Goal: Register for event/course

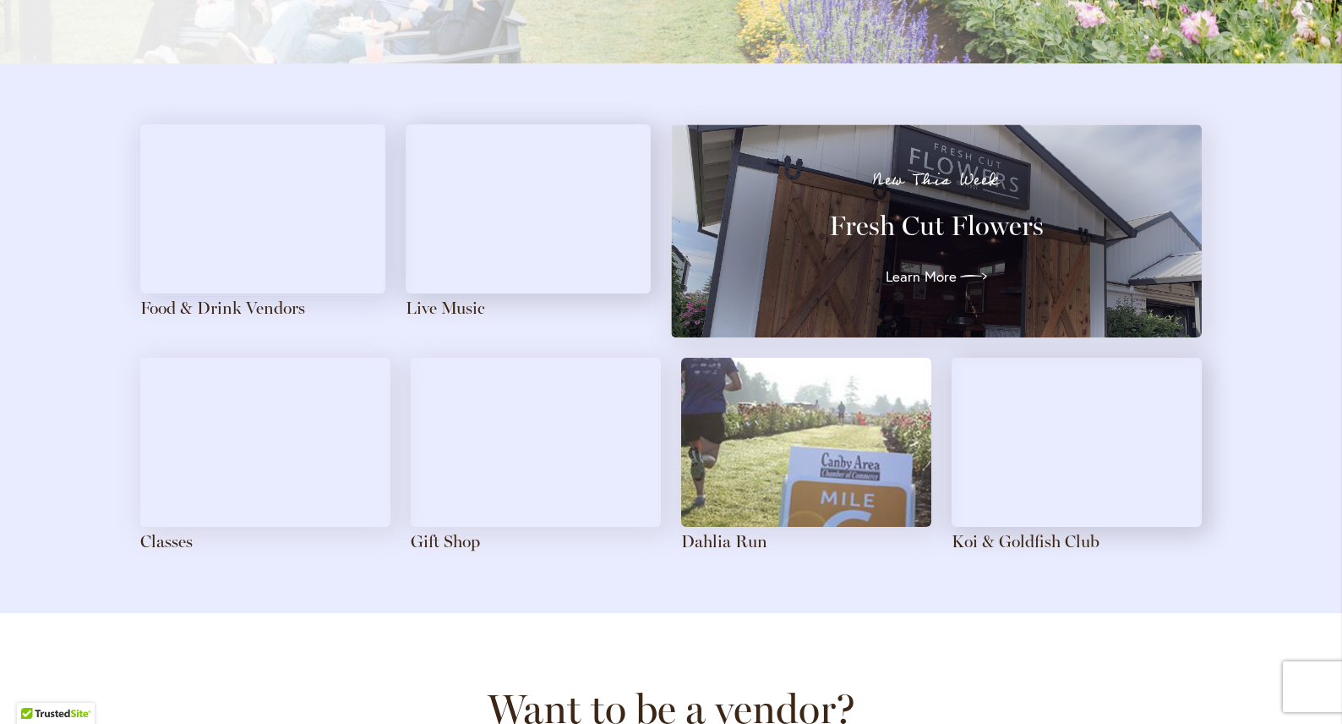
scroll to position [1836, 0]
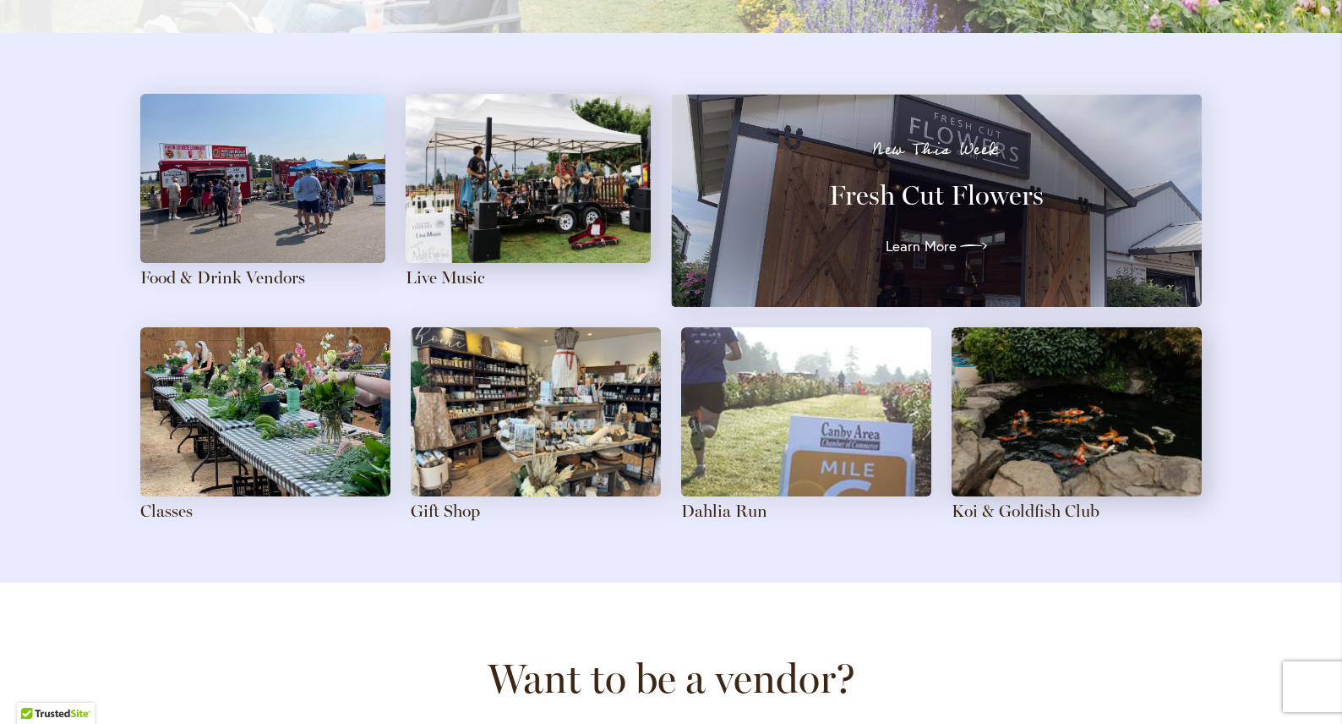
click at [1104, 418] on img at bounding box center [1077, 411] width 250 height 169
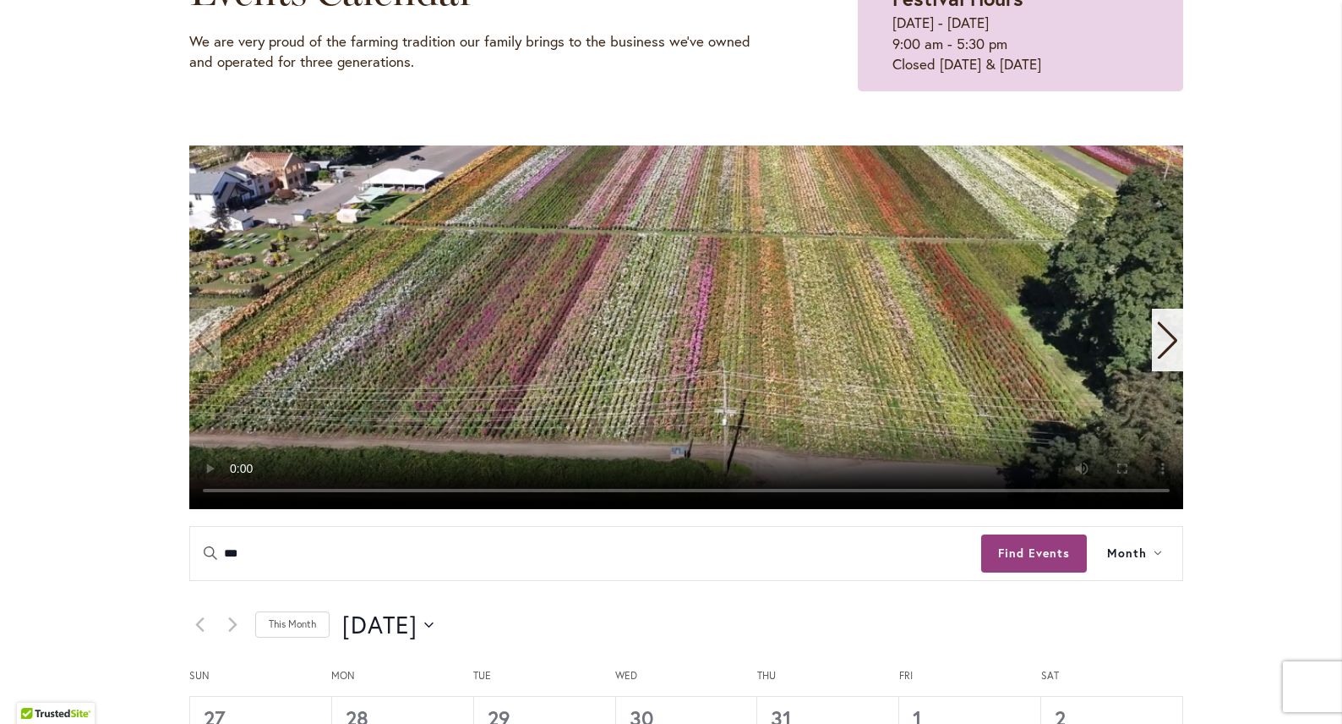
scroll to position [247, 0]
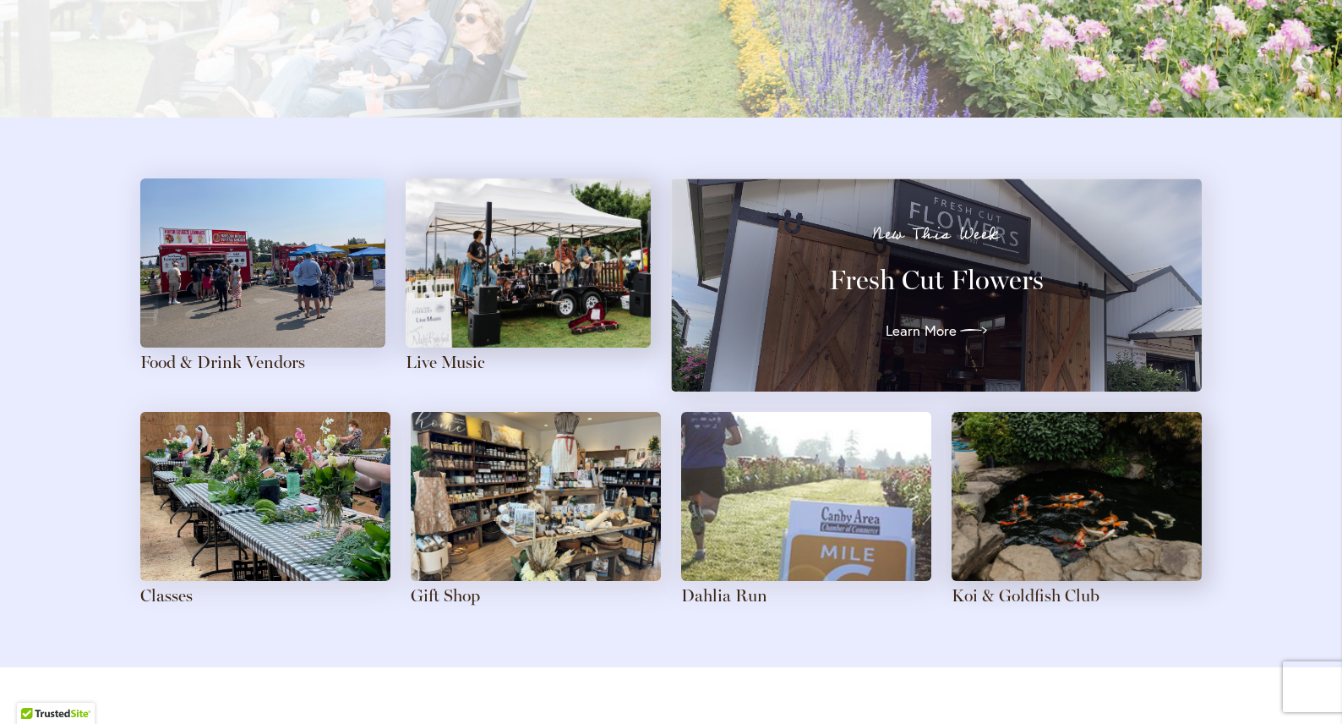
scroll to position [1751, 0]
click at [838, 498] on img at bounding box center [806, 496] width 250 height 169
click at [729, 596] on link "Dahlia Run" at bounding box center [724, 595] width 86 height 20
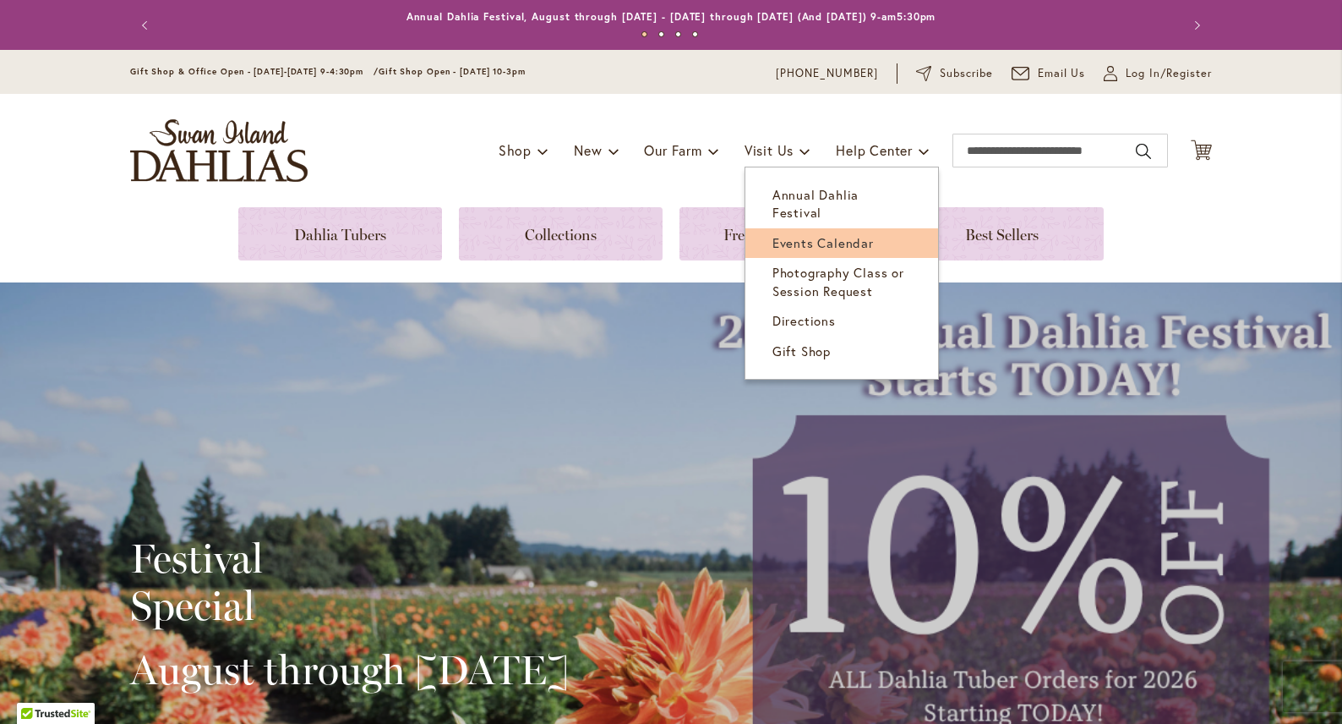
click at [776, 234] on span "Events Calendar" at bounding box center [823, 242] width 101 height 17
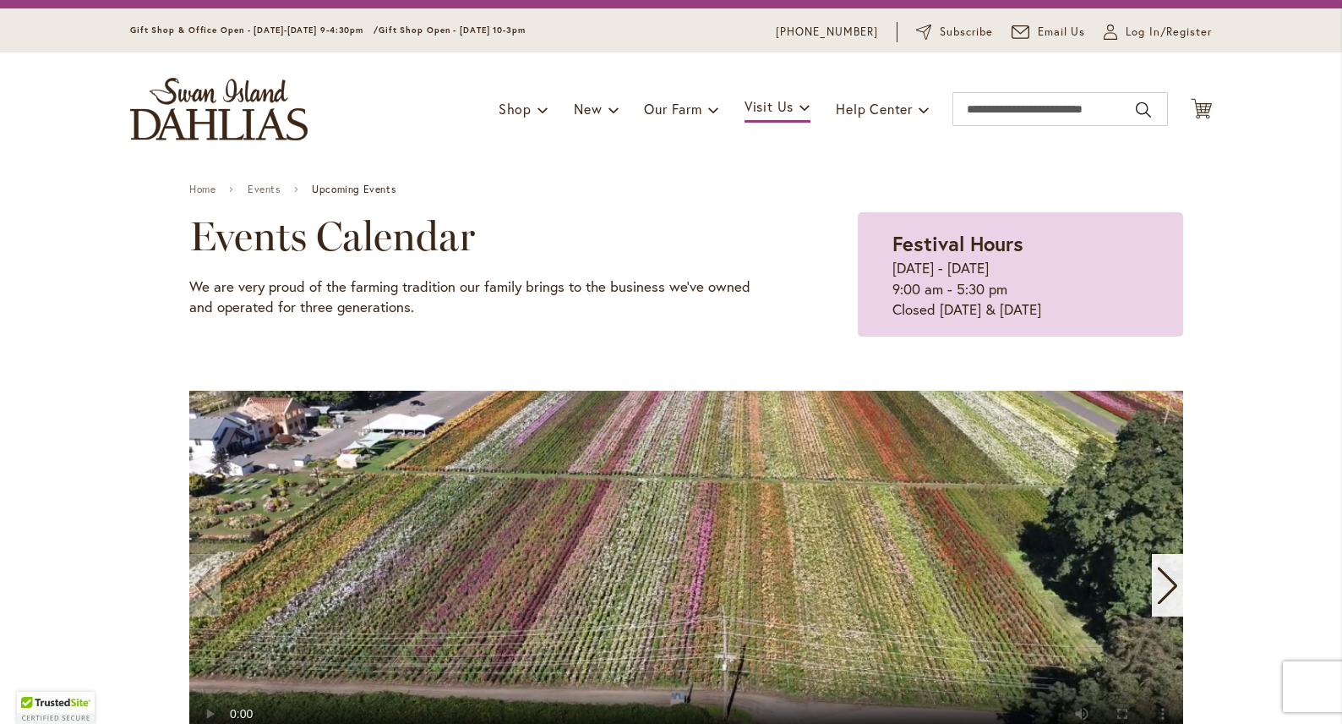
scroll to position [40, 0]
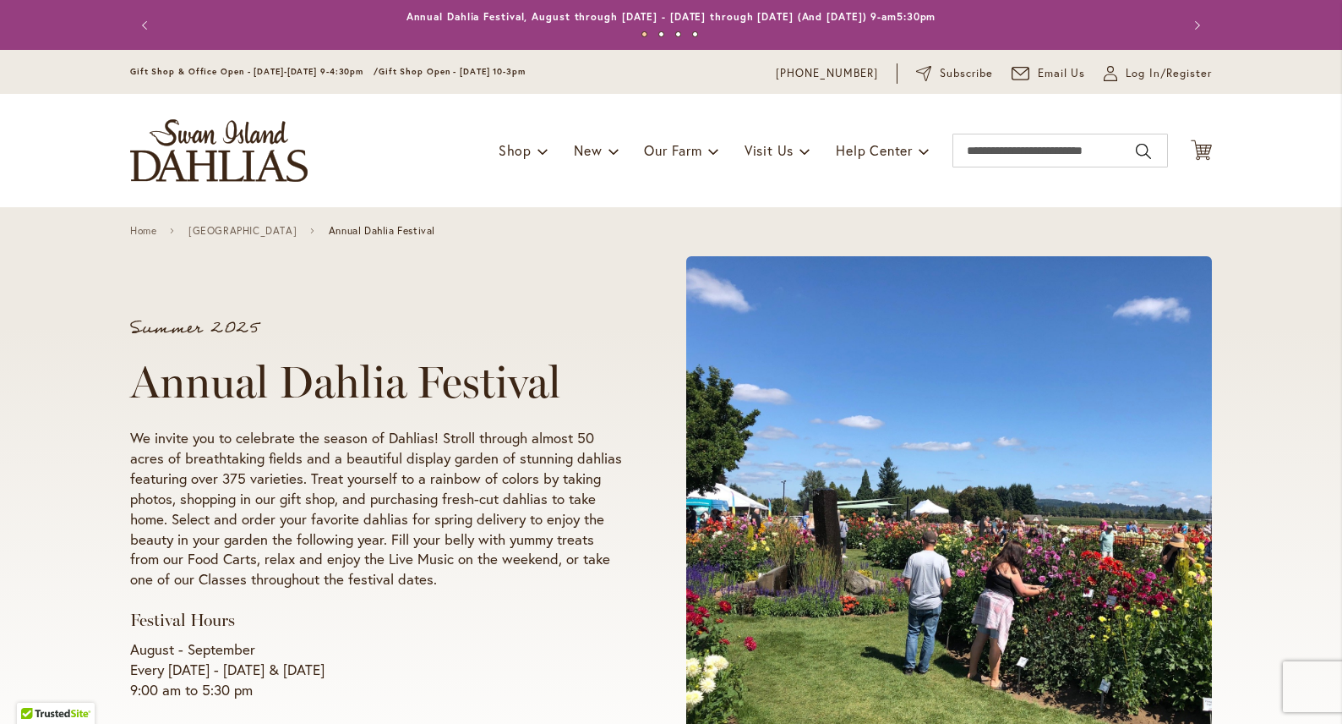
click at [506, 274] on div "Summer 2025 Annual Dahlia Festival We invite you to celebrate the season of Dah…" at bounding box center [671, 510] width 1082 height 538
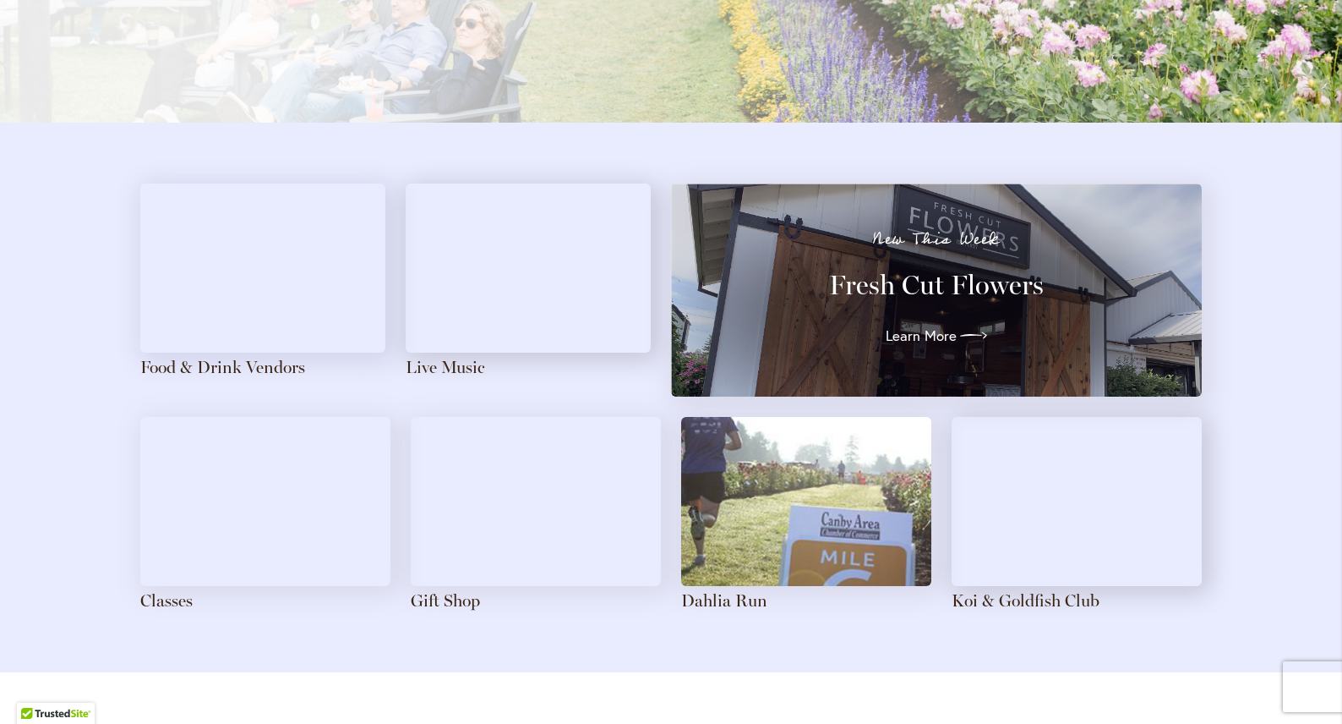
scroll to position [1792, 0]
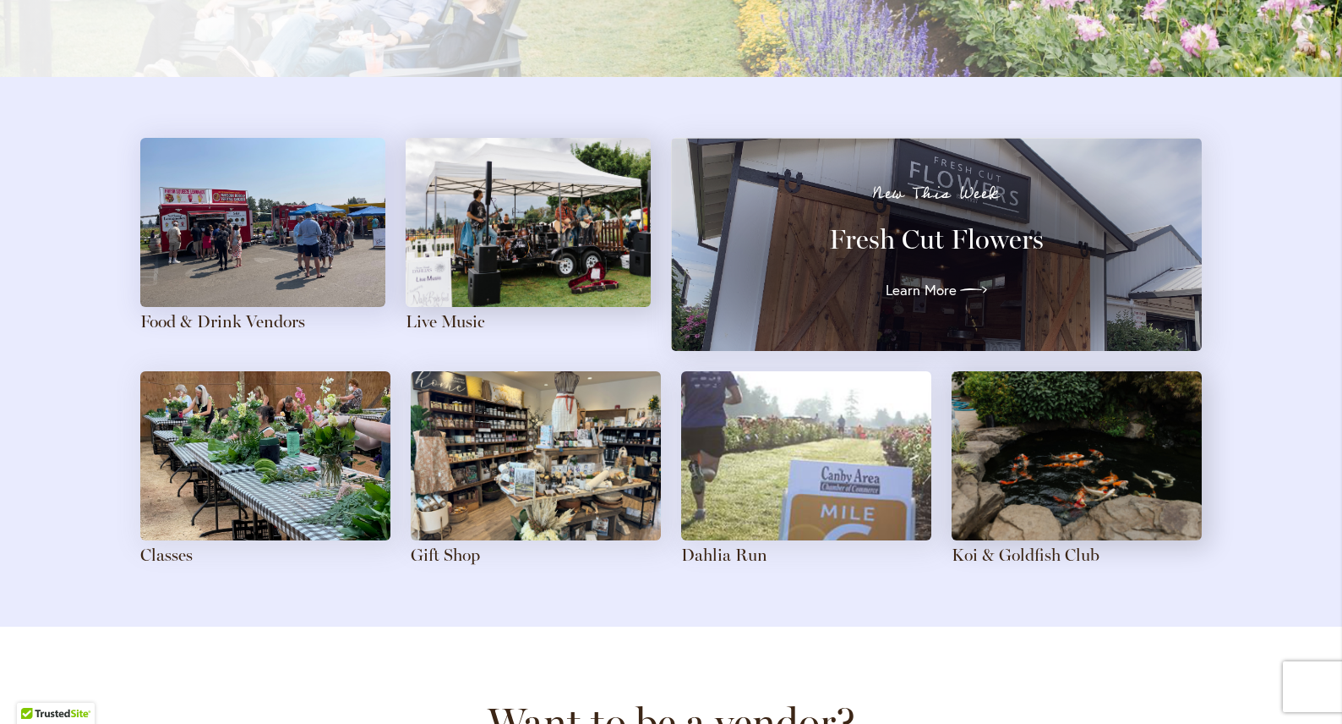
click at [228, 475] on img at bounding box center [265, 455] width 250 height 169
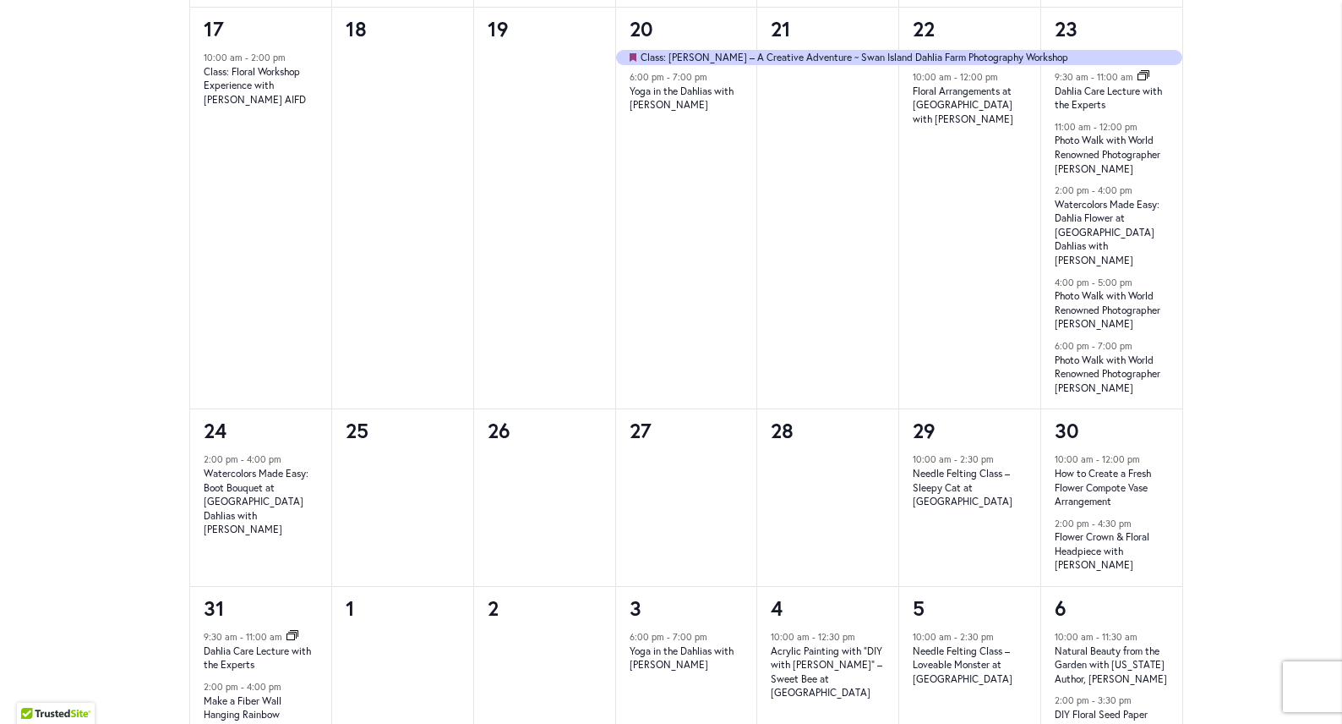
scroll to position [1524, 0]
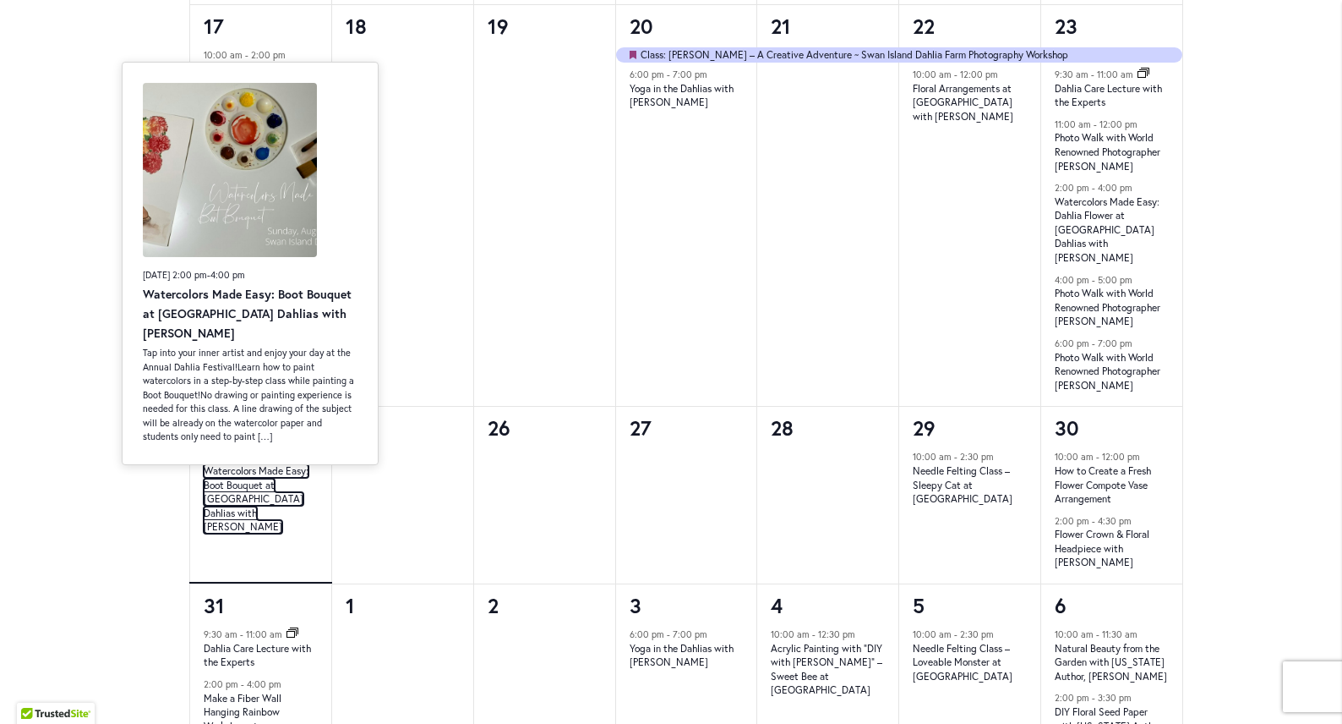
click at [234, 475] on link "Watercolors Made Easy: Boot Bouquet at [GEOGRAPHIC_DATA] Dahlias with [PERSON_N…" at bounding box center [256, 498] width 105 height 69
click at [227, 470] on link "Watercolors Made Easy: Boot Bouquet at [GEOGRAPHIC_DATA] Dahlias with [PERSON_N…" at bounding box center [256, 498] width 105 height 69
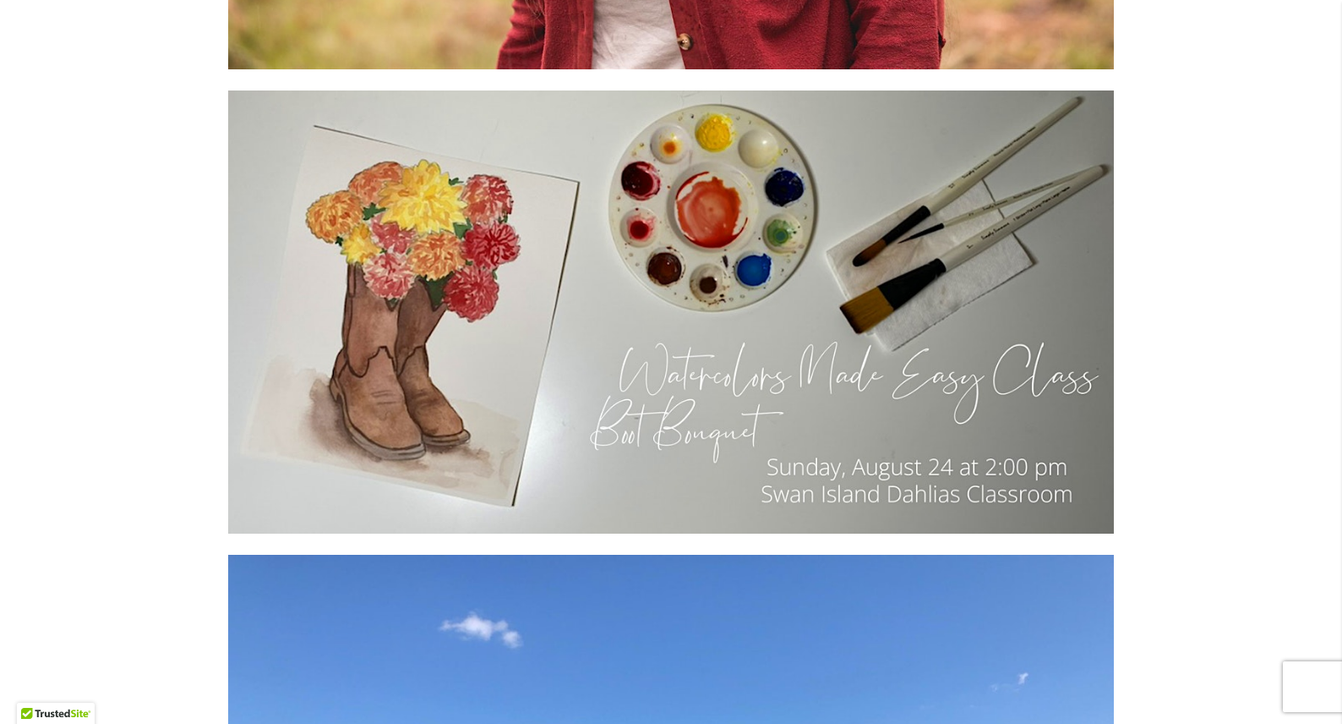
scroll to position [3806, 0]
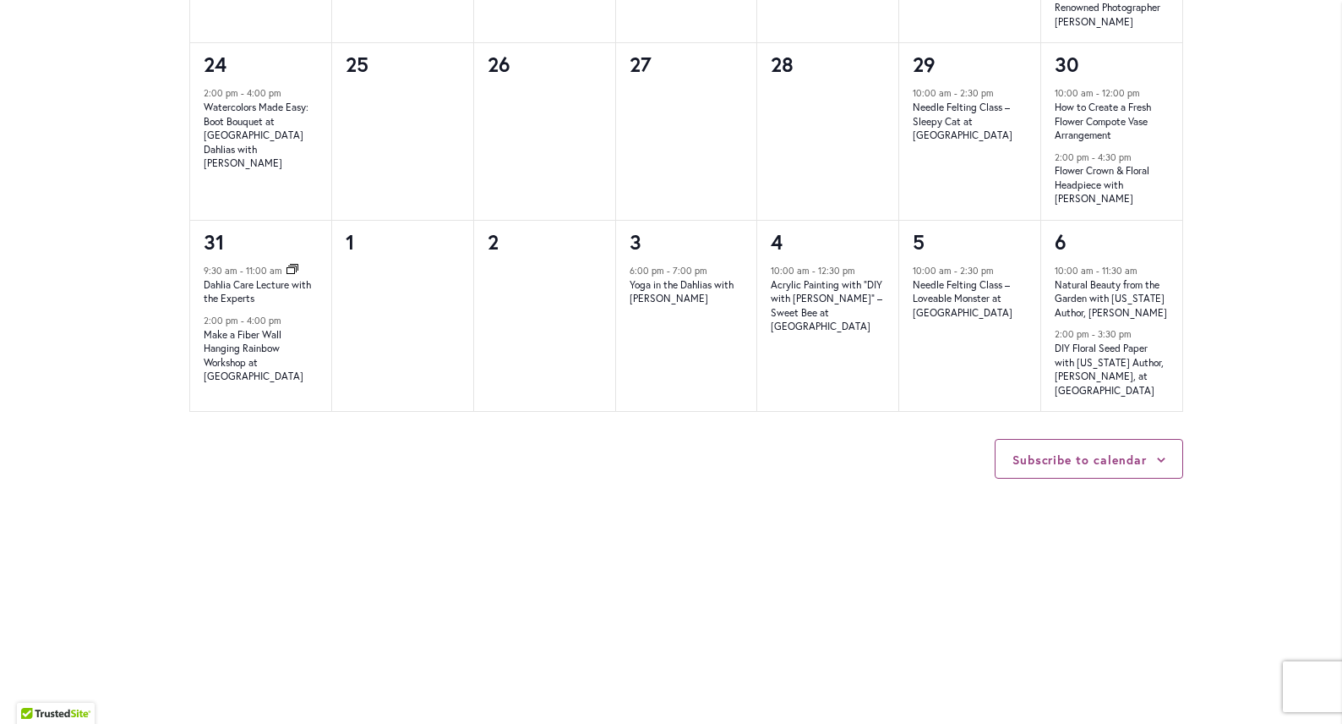
scroll to position [1889, 0]
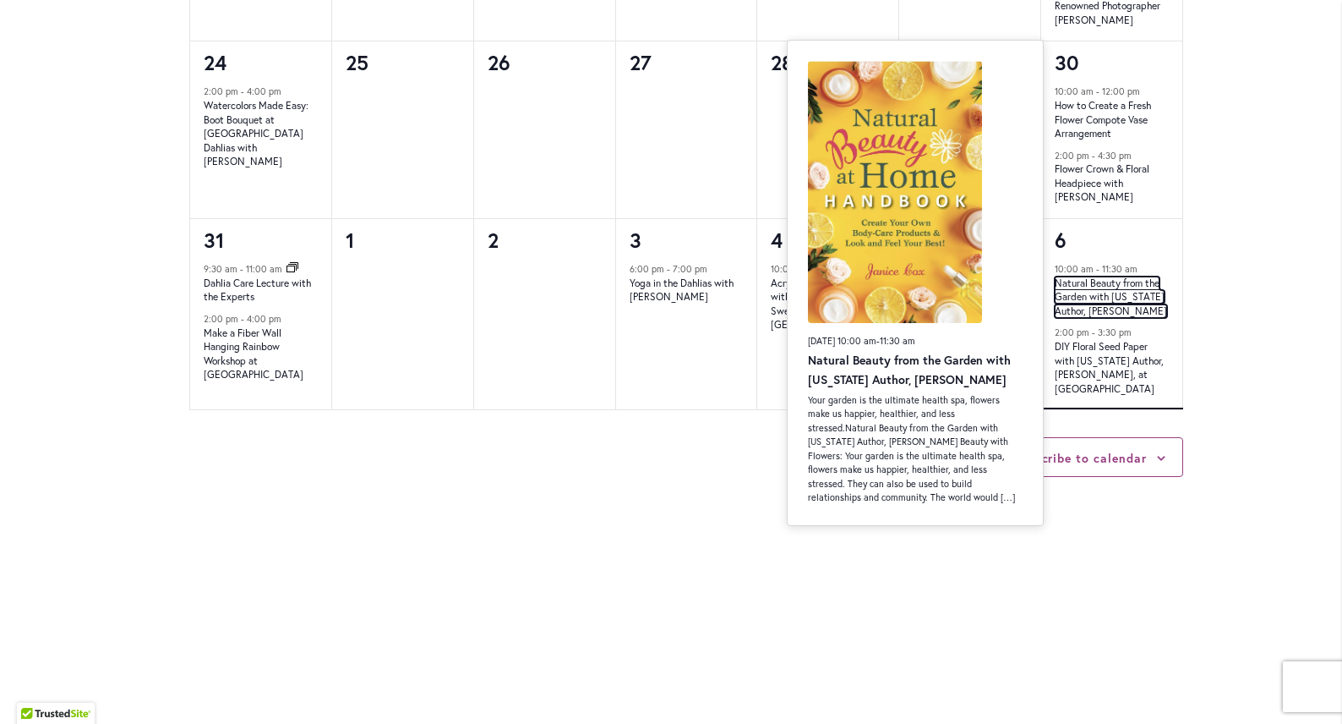
click at [1076, 288] on link "Natural Beauty from the Garden with Oregon Author, Janice Cox" at bounding box center [1111, 296] width 112 height 41
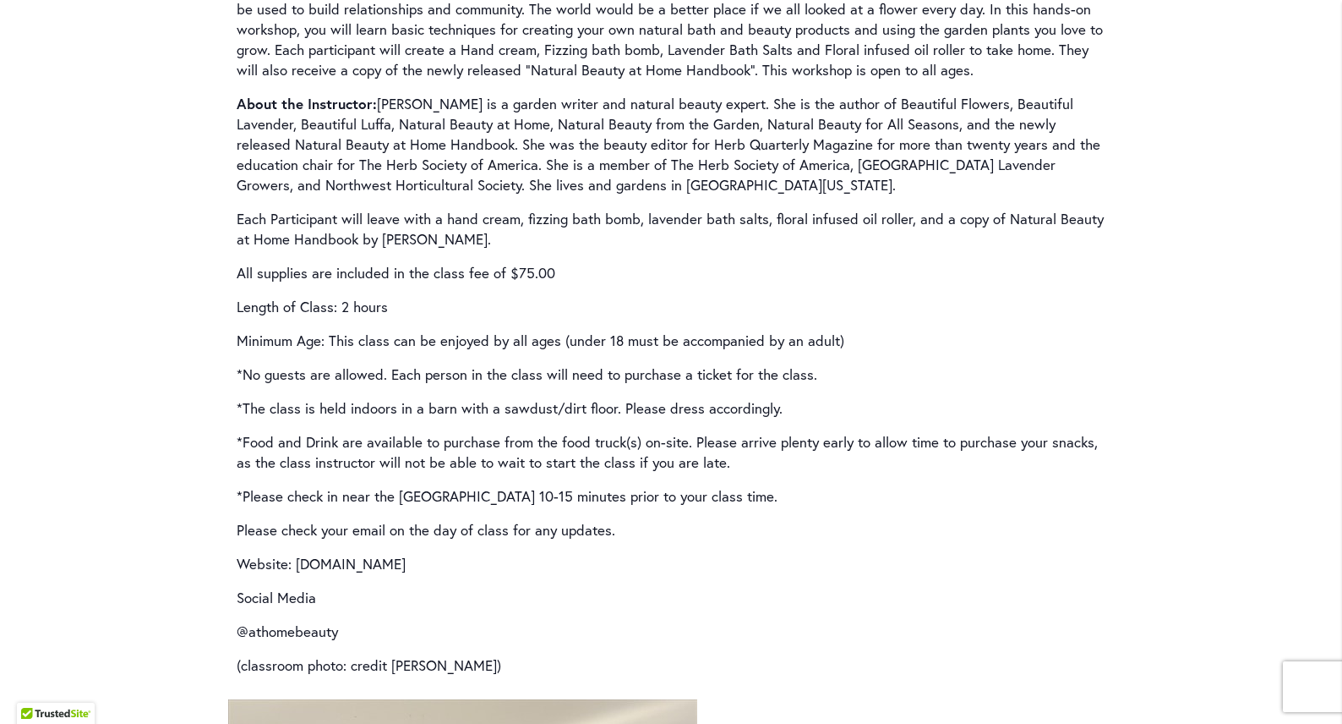
scroll to position [2308, 0]
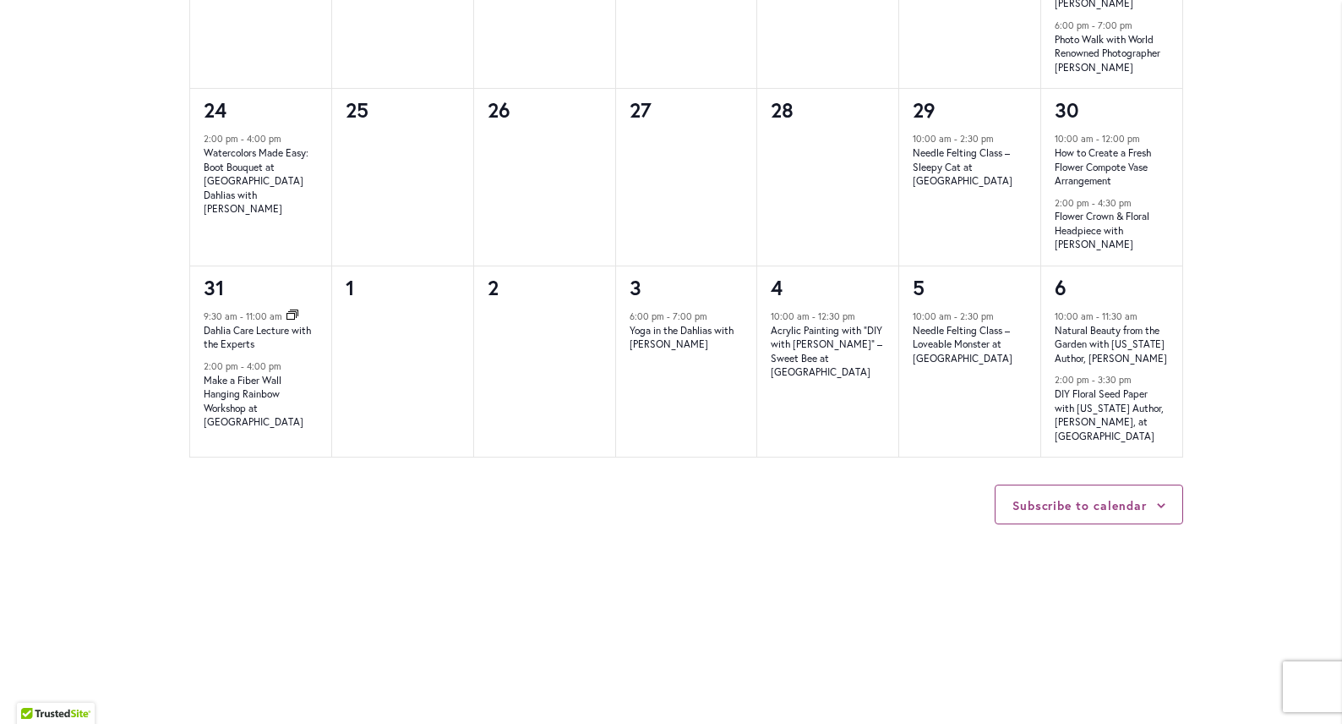
scroll to position [1844, 0]
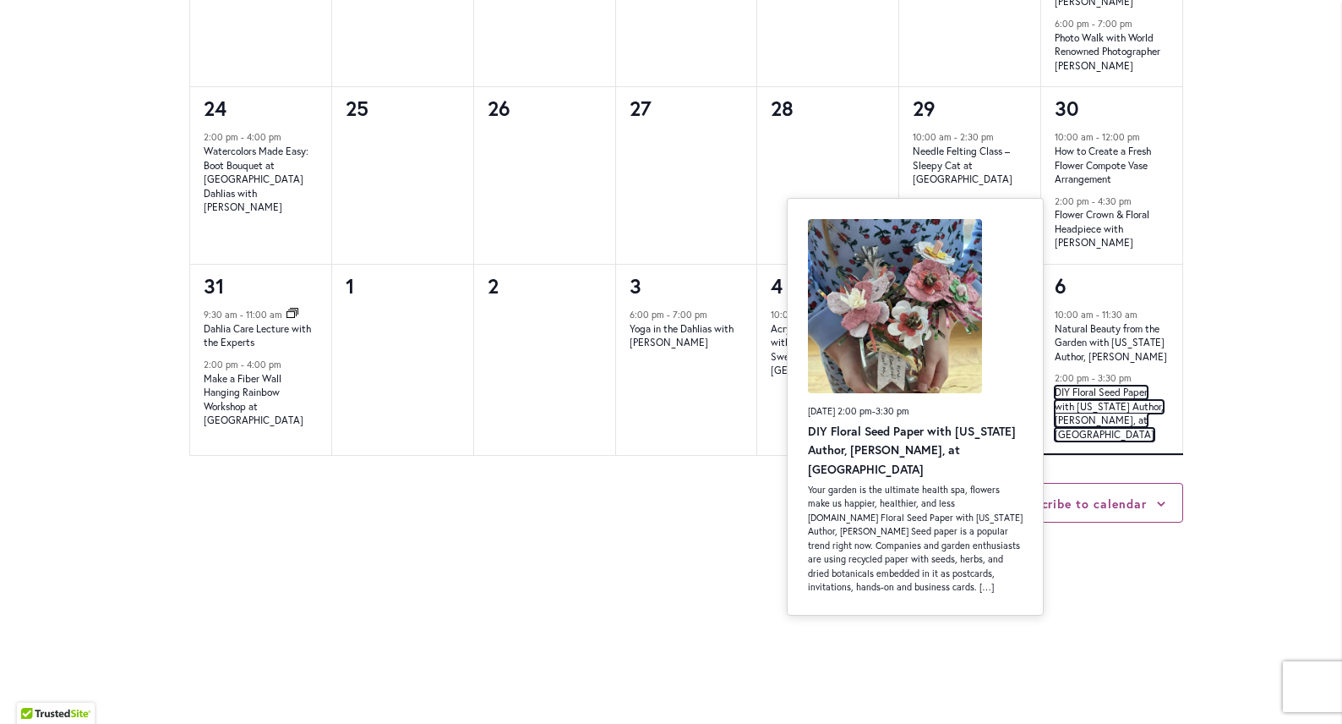
click at [1069, 385] on link "DIY Floral Seed Paper with Oregon Author, Janice Cox, at Swan Island Dahlia" at bounding box center [1109, 413] width 109 height 56
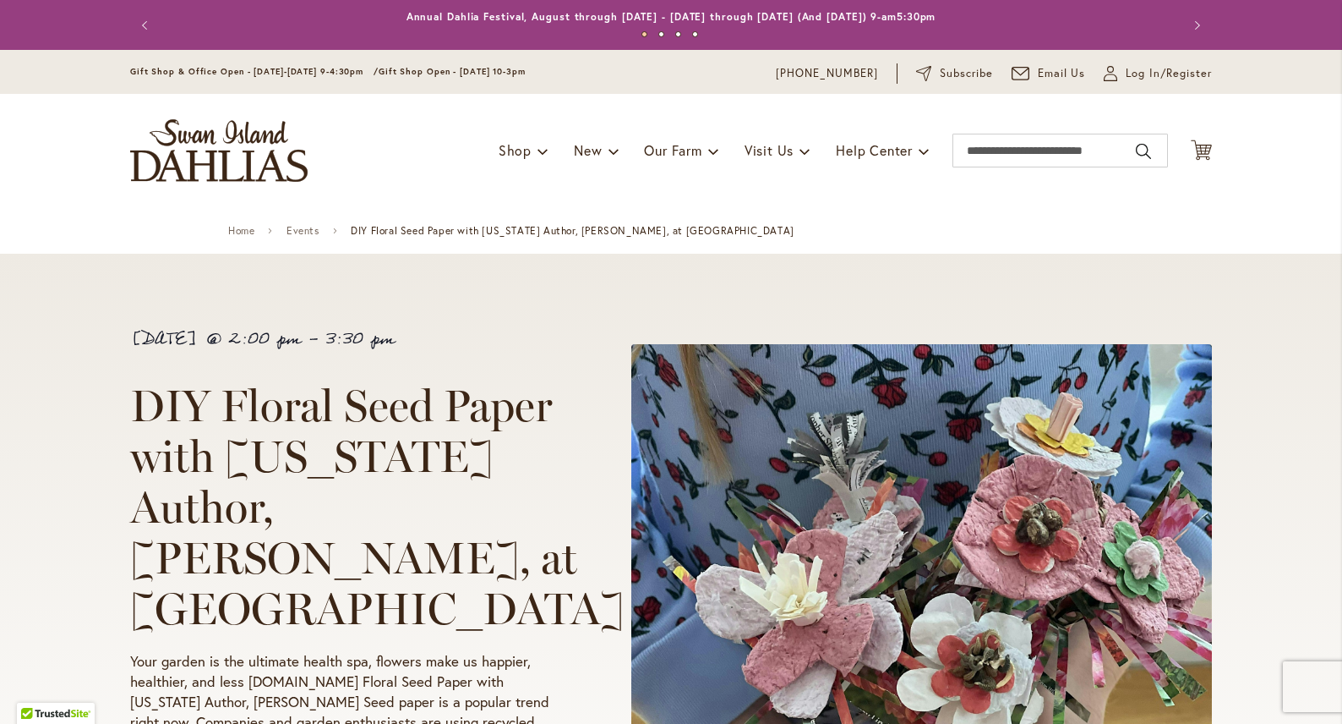
scroll to position [484, 0]
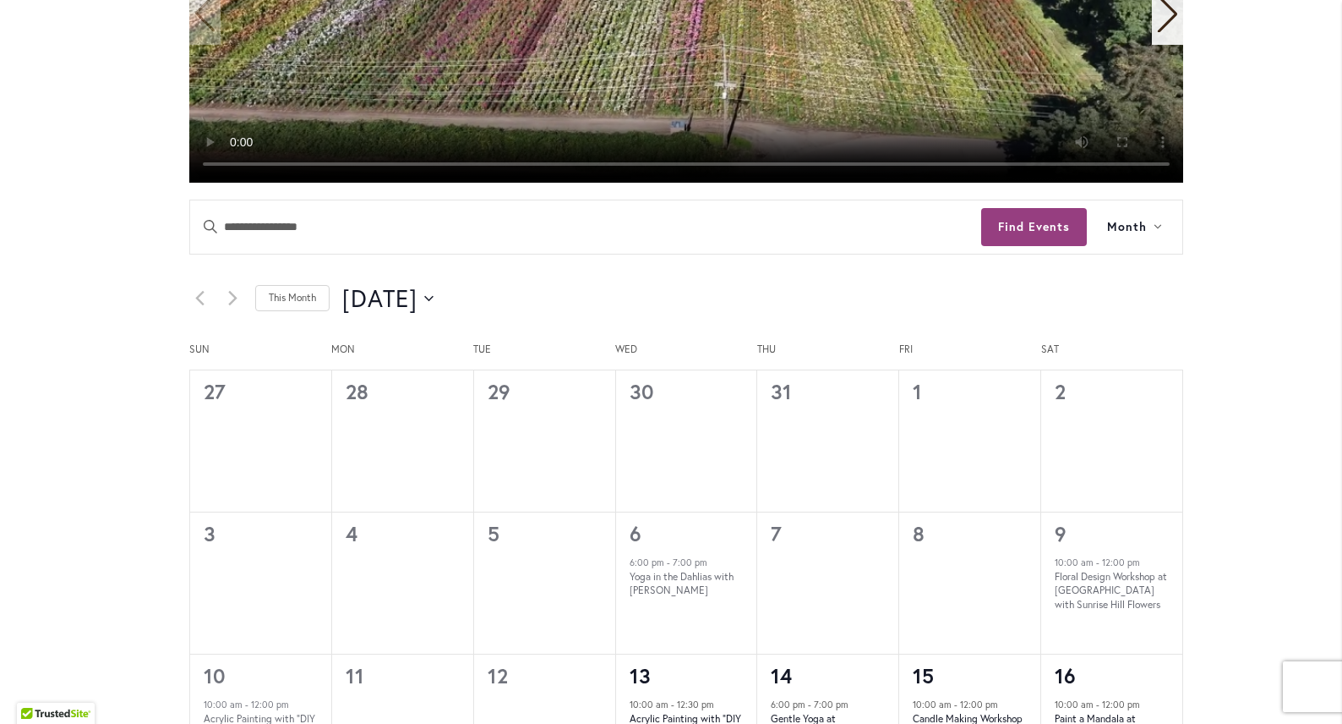
scroll to position [705, 0]
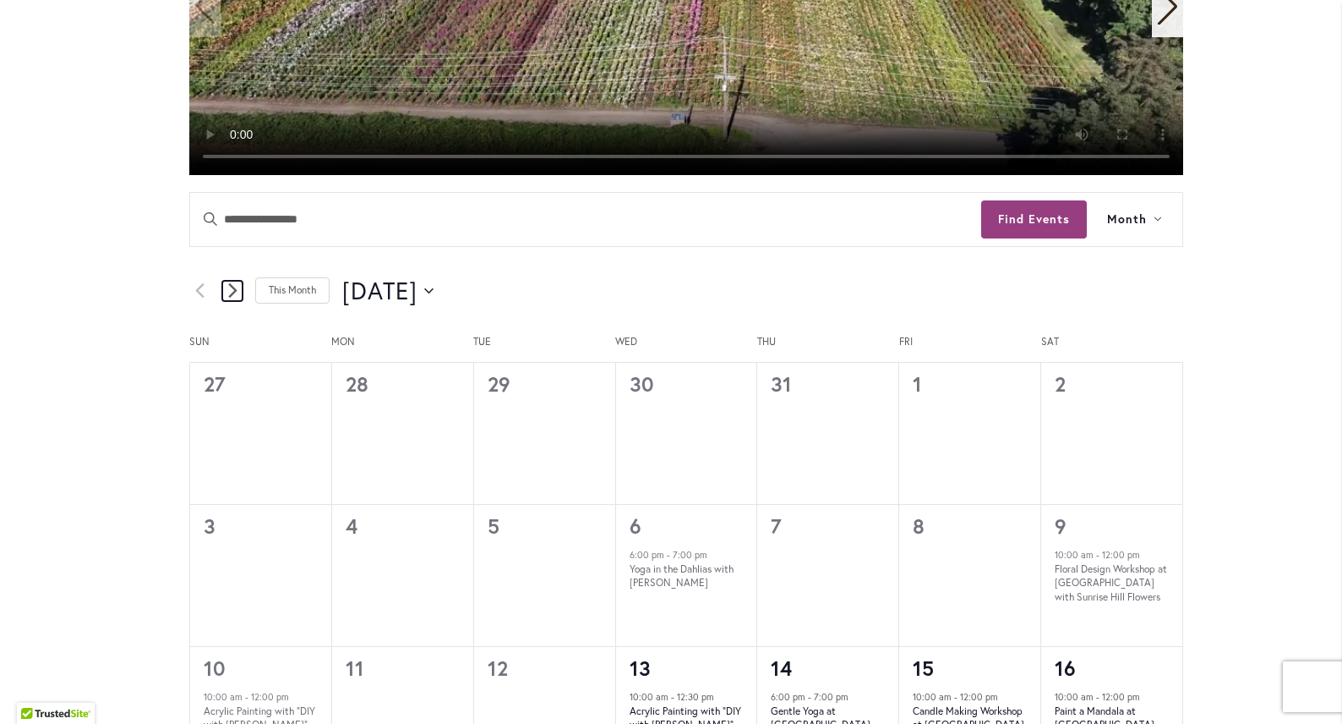
click at [228, 287] on icon "Next month" at bounding box center [232, 290] width 8 height 14
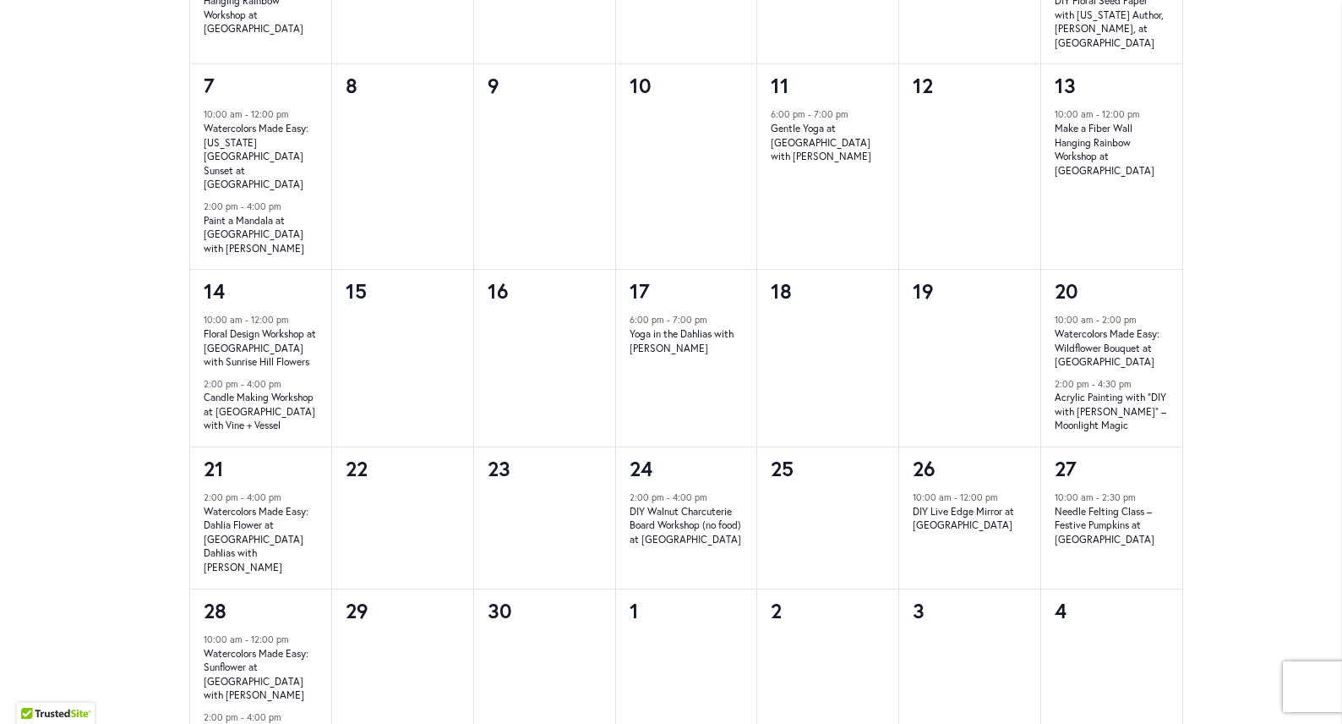
scroll to position [1270, 0]
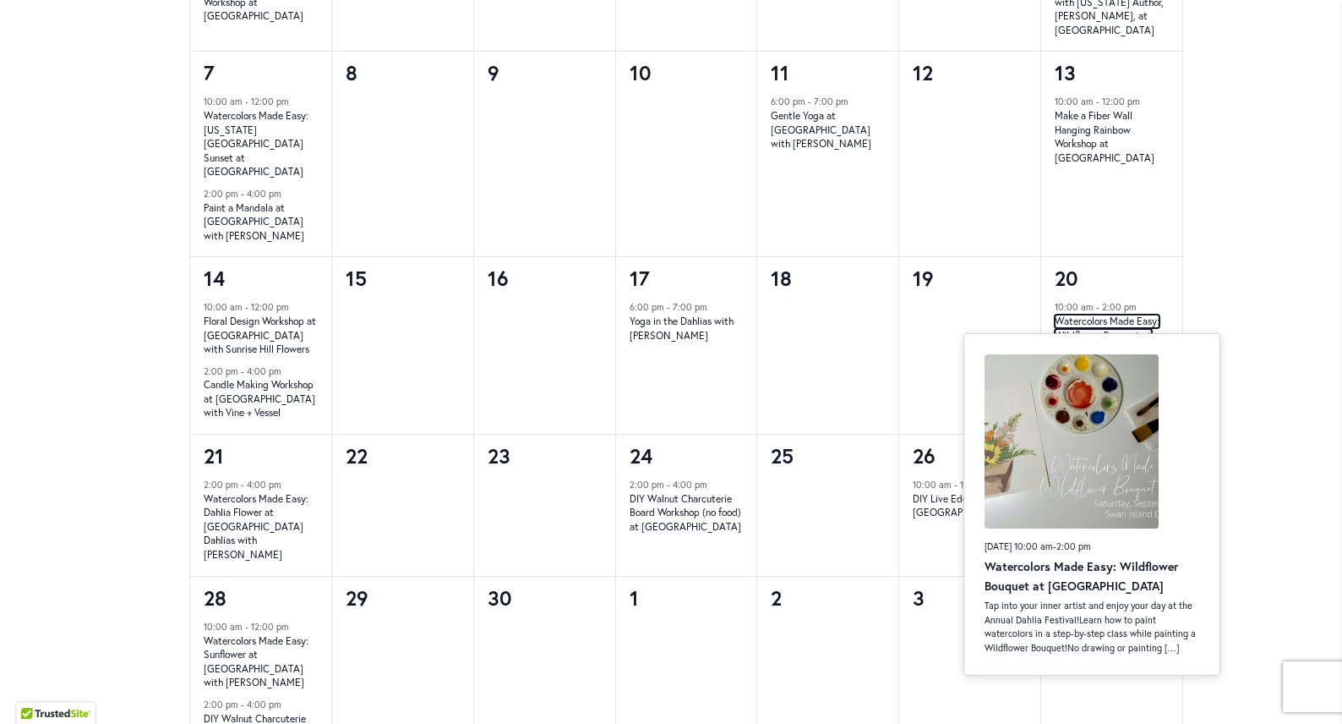
click at [1111, 314] on link "Watercolors Made Easy: Wildflower Bouquet at [GEOGRAPHIC_DATA]" at bounding box center [1107, 334] width 105 height 41
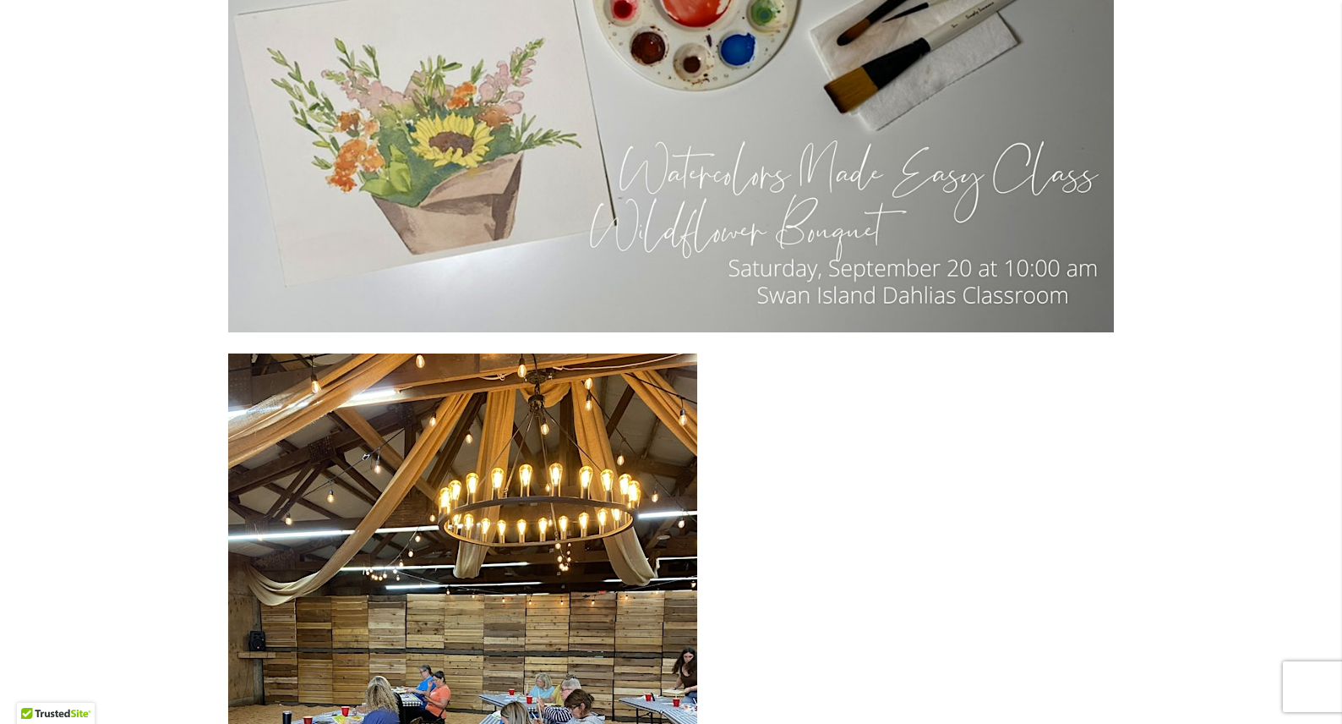
scroll to position [4018, 0]
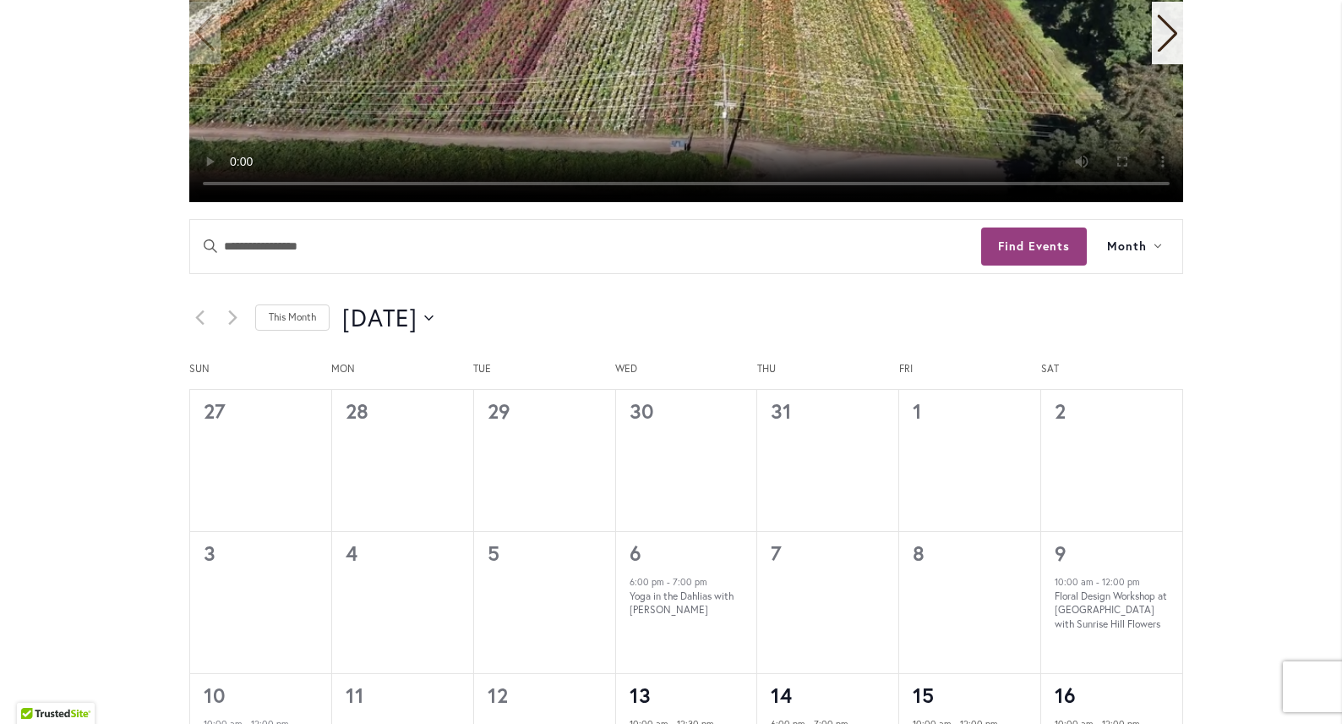
scroll to position [676, 0]
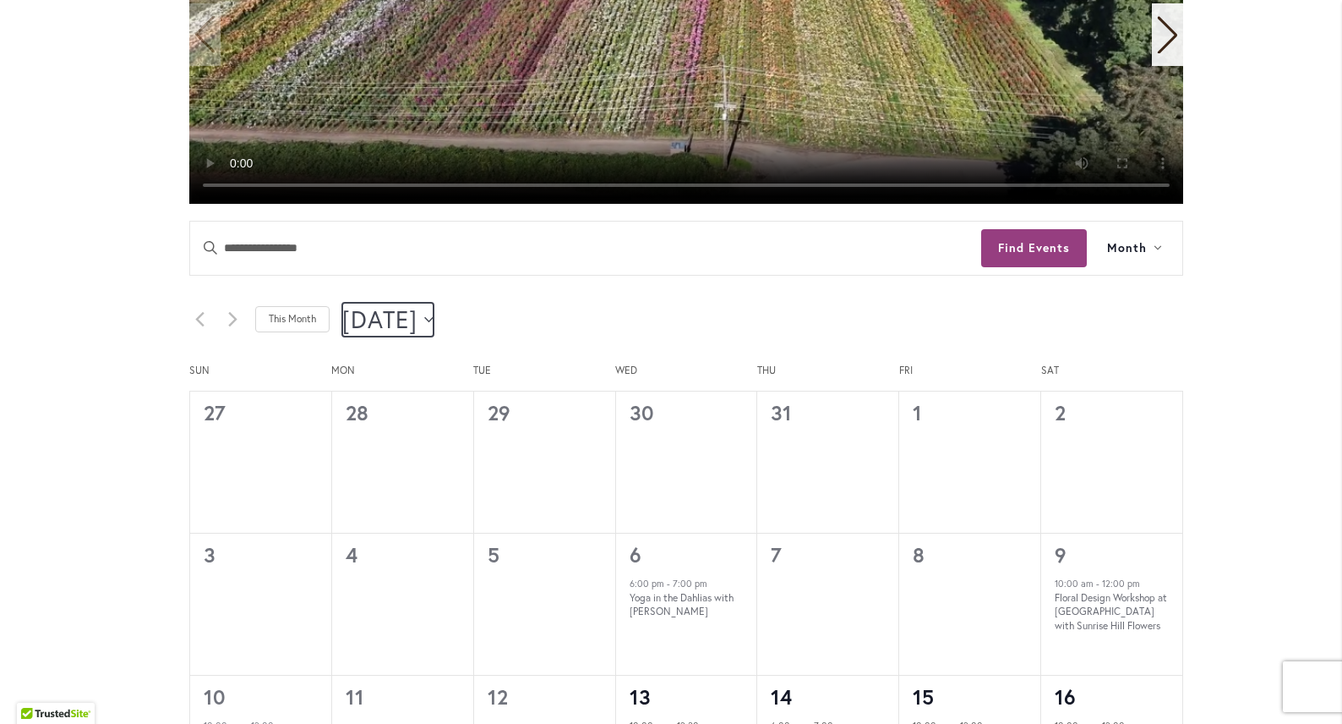
click at [434, 320] on icon "Click to toggle datepicker" at bounding box center [428, 319] width 9 height 7
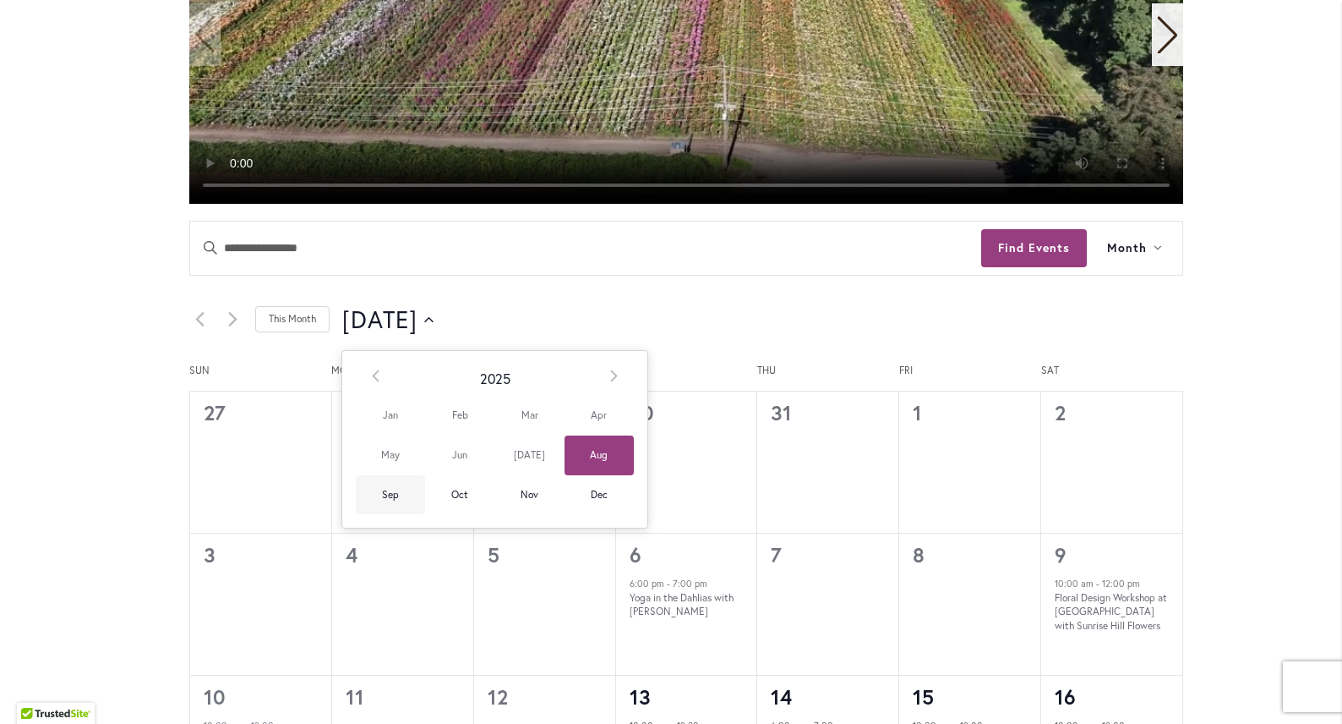
click at [392, 492] on span "Sep" at bounding box center [390, 495] width 69 height 40
type input "********"
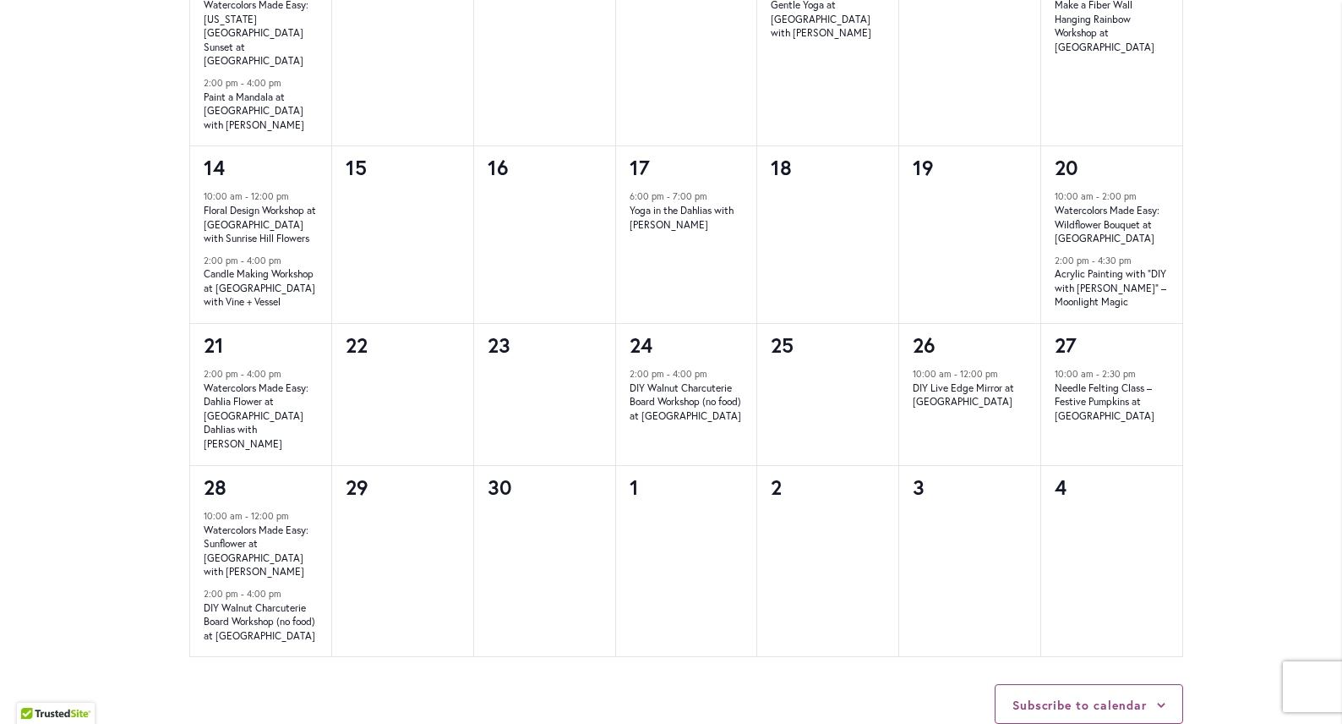
scroll to position [1384, 0]
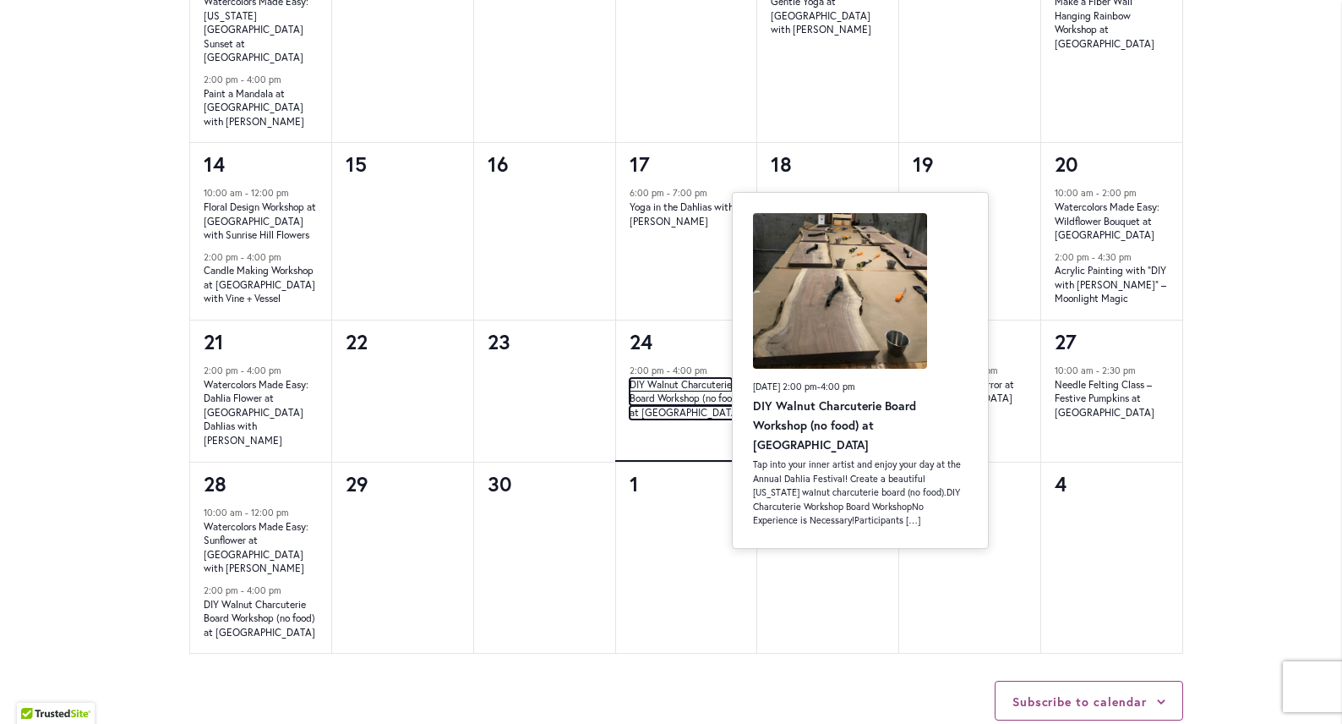
click at [678, 378] on link "DIY Walnut Charcuterie Board Workshop (no food) at [GEOGRAPHIC_DATA]" at bounding box center [686, 398] width 112 height 41
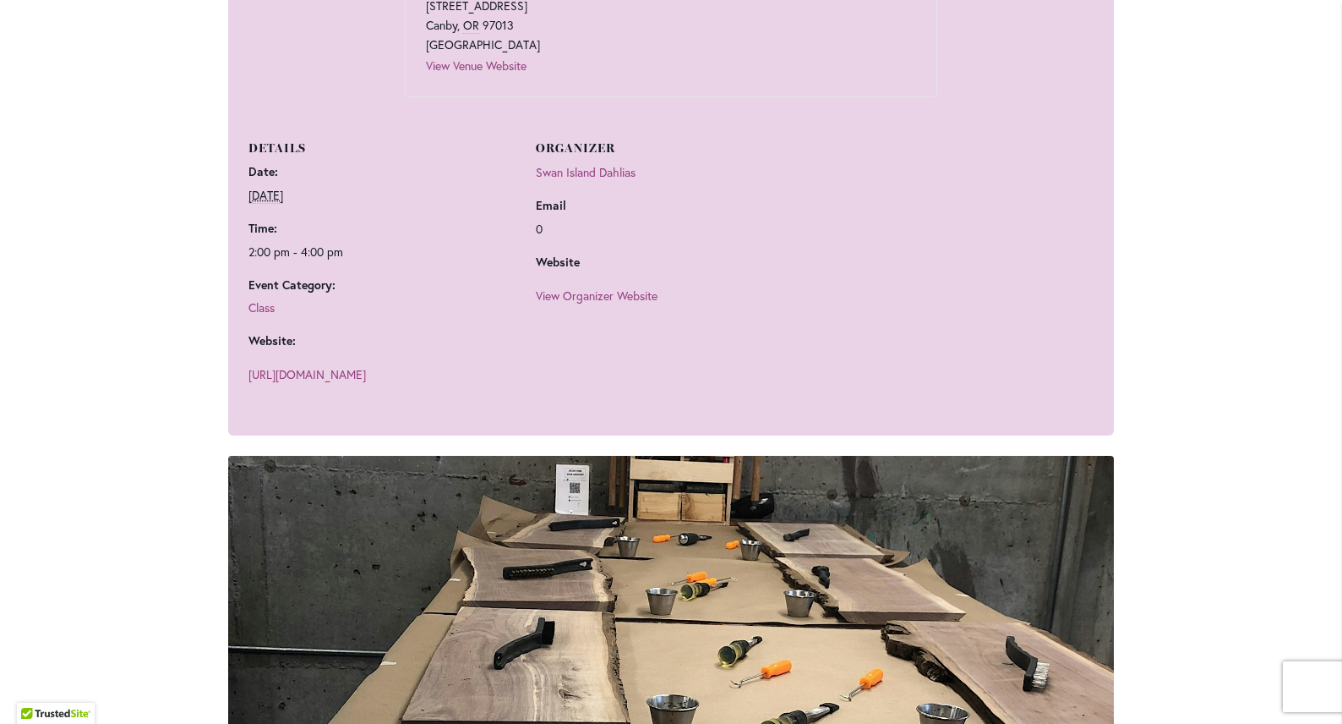
scroll to position [964, 0]
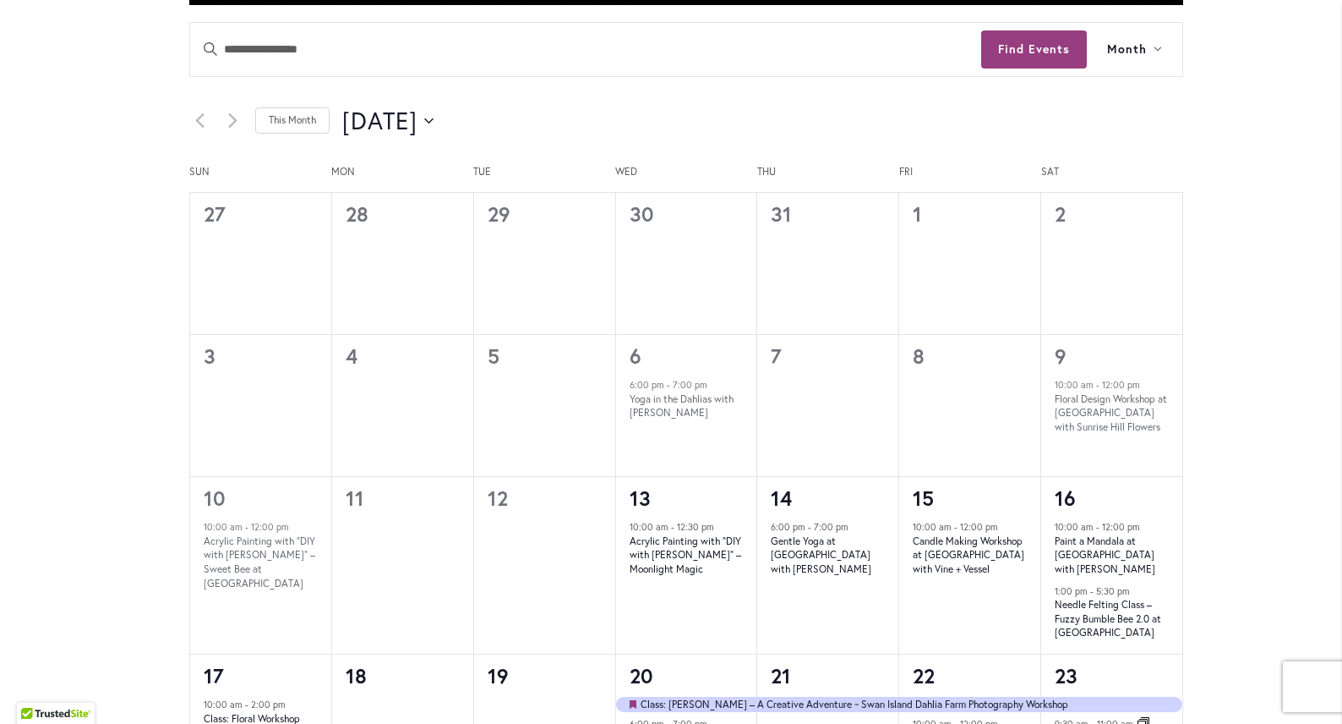
scroll to position [850, 0]
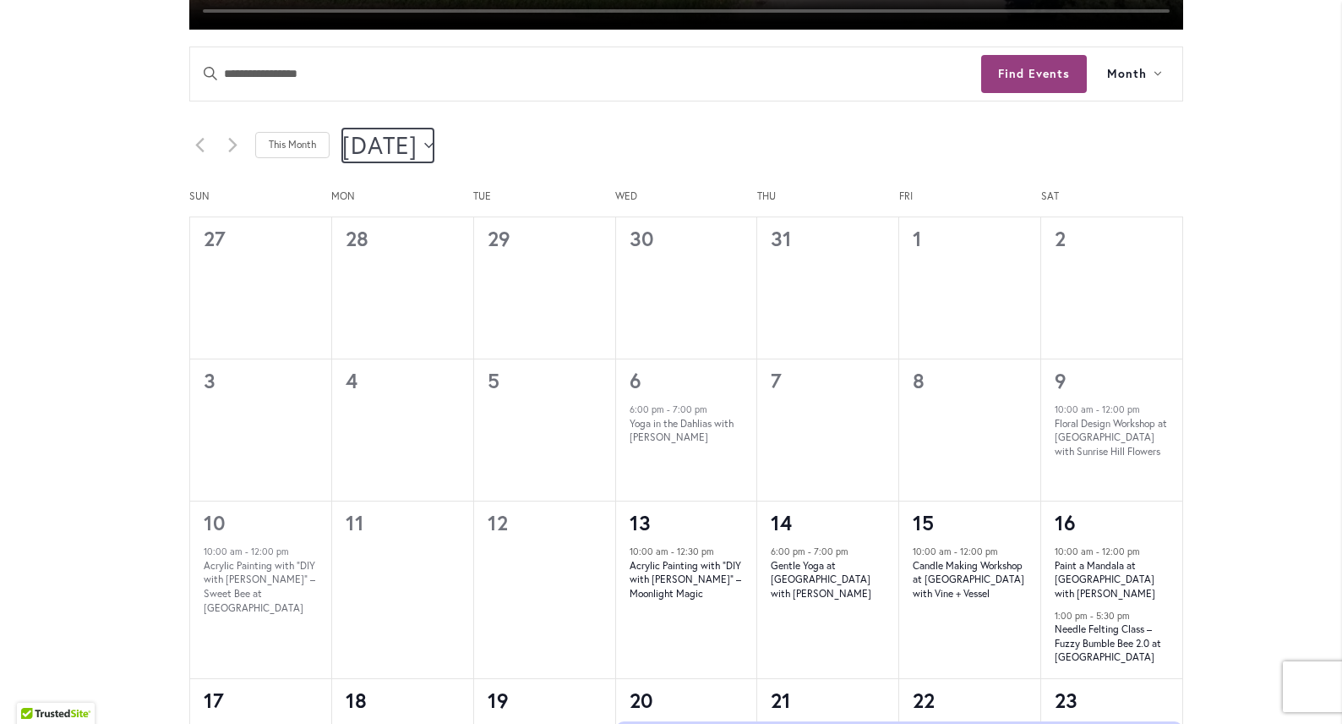
click at [434, 143] on icon "Click to toggle datepicker" at bounding box center [428, 145] width 9 height 7
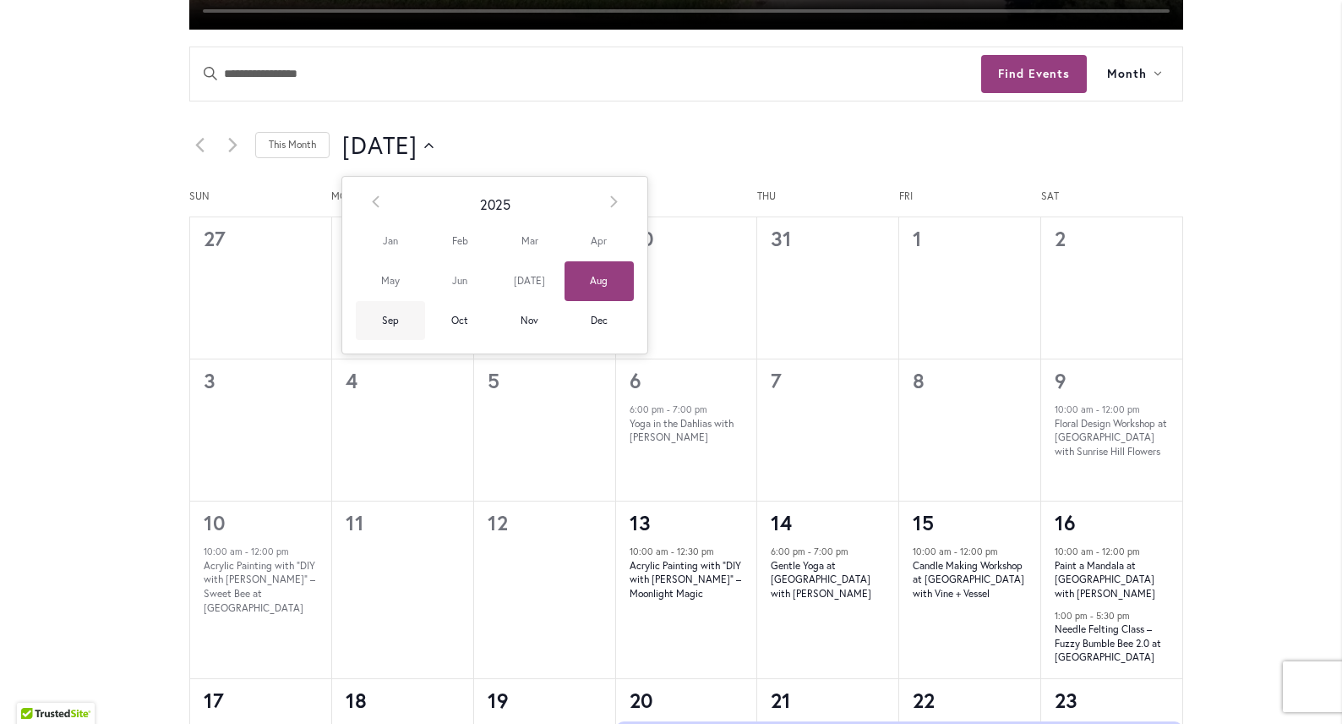
click at [374, 315] on span "Sep" at bounding box center [390, 321] width 69 height 40
type input "********"
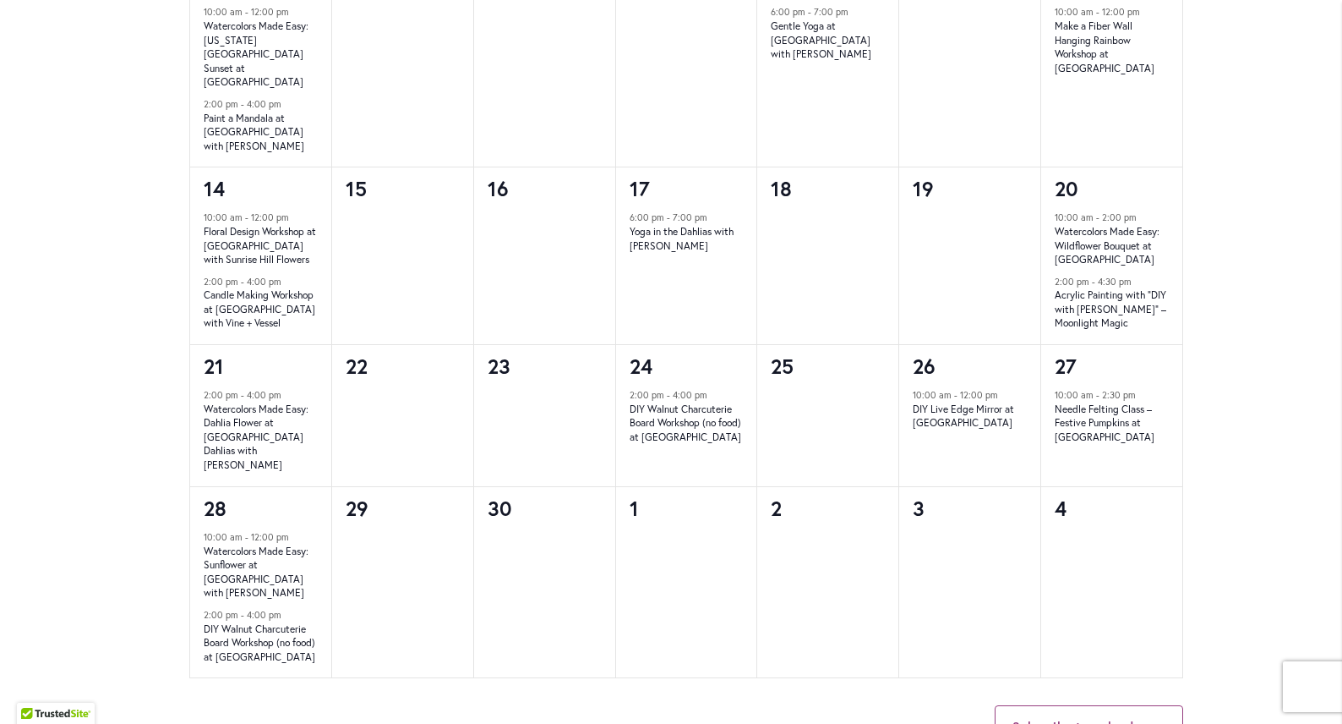
scroll to position [1361, 0]
click at [257, 543] on link "Watercolors Made Easy: Sunflower at [GEOGRAPHIC_DATA] with [PERSON_NAME]" at bounding box center [256, 571] width 105 height 56
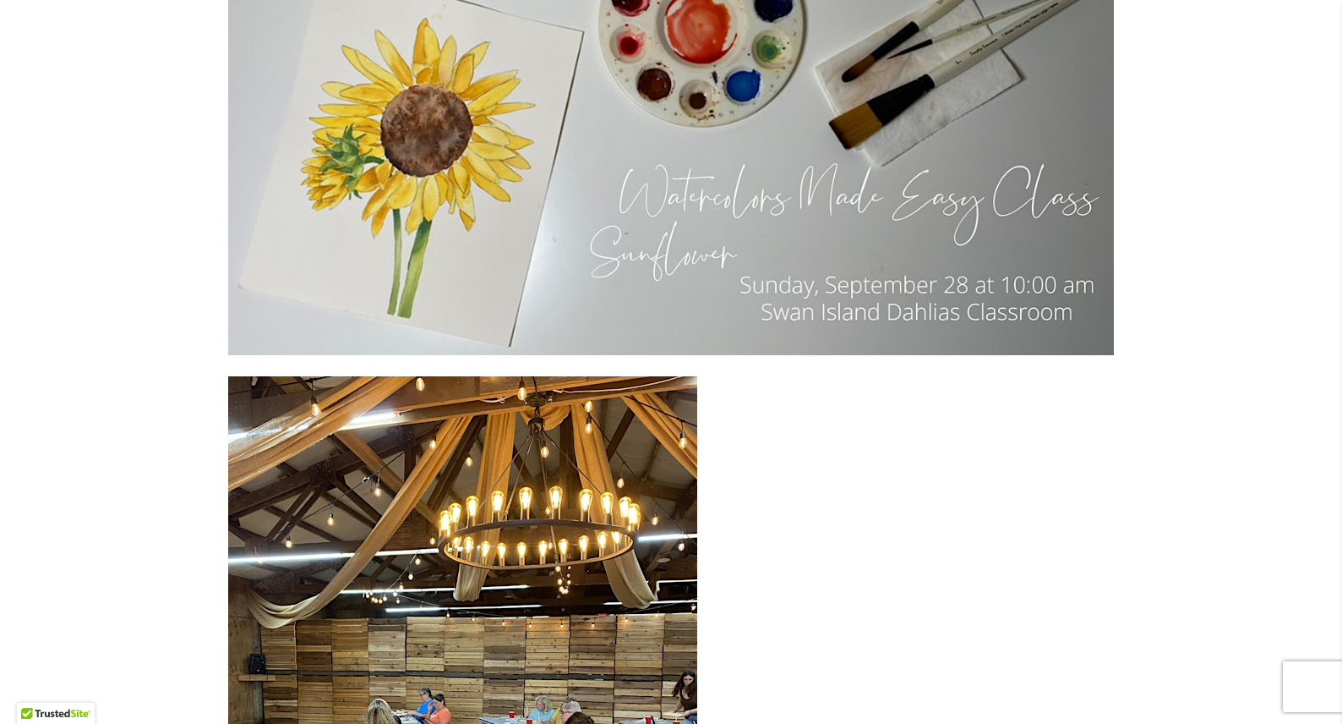
scroll to position [3948, 0]
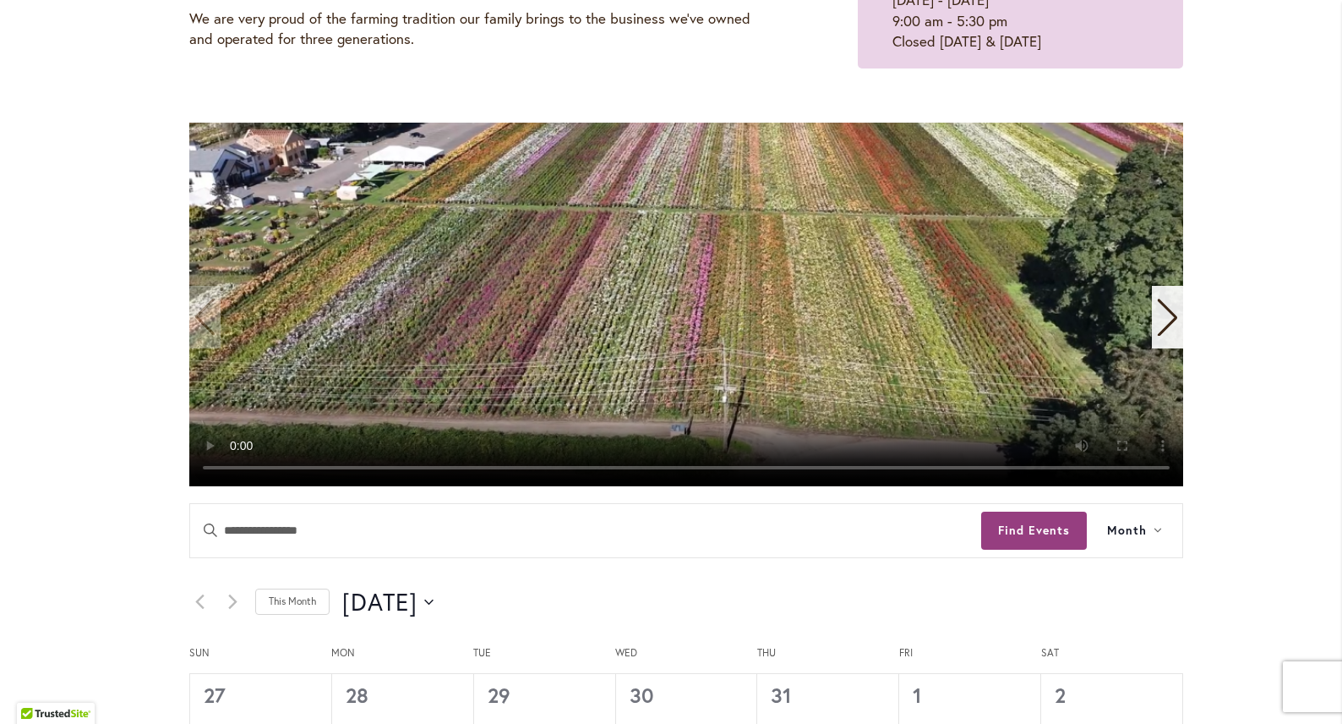
scroll to position [374, 0]
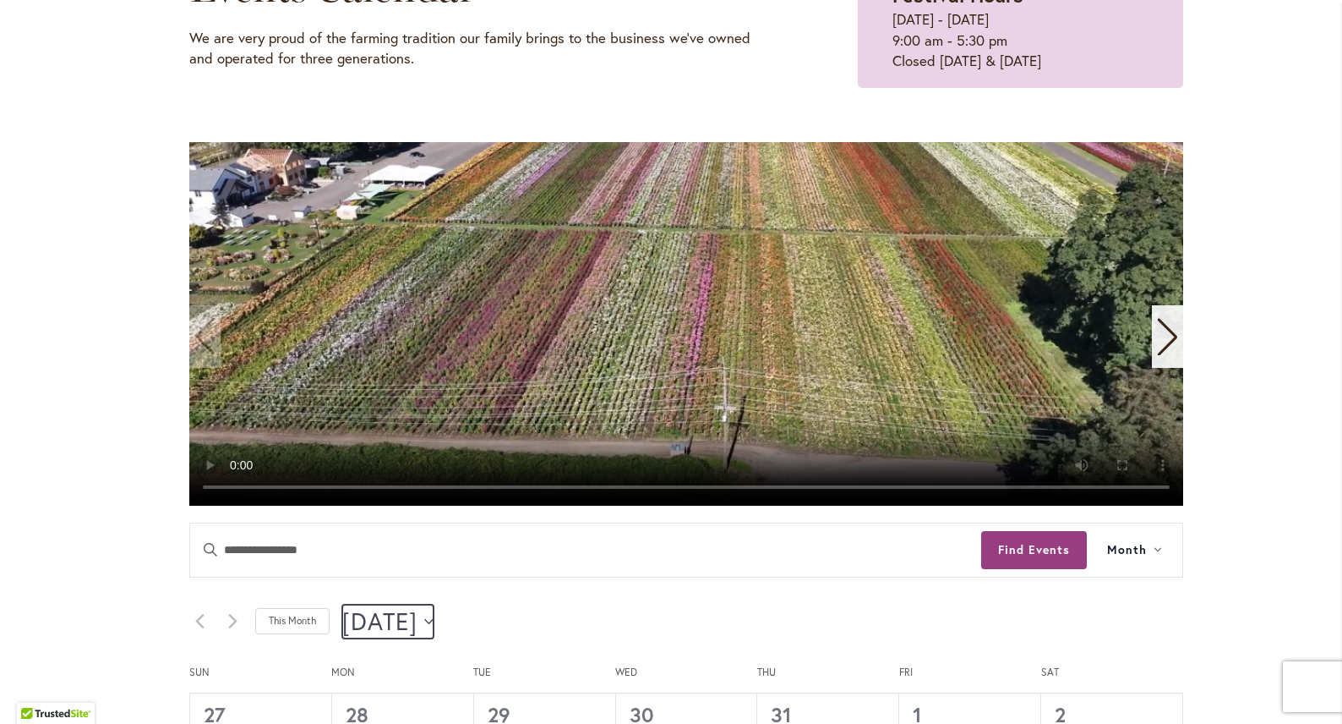
click at [434, 621] on icon "Click to toggle datepicker" at bounding box center [428, 621] width 9 height 7
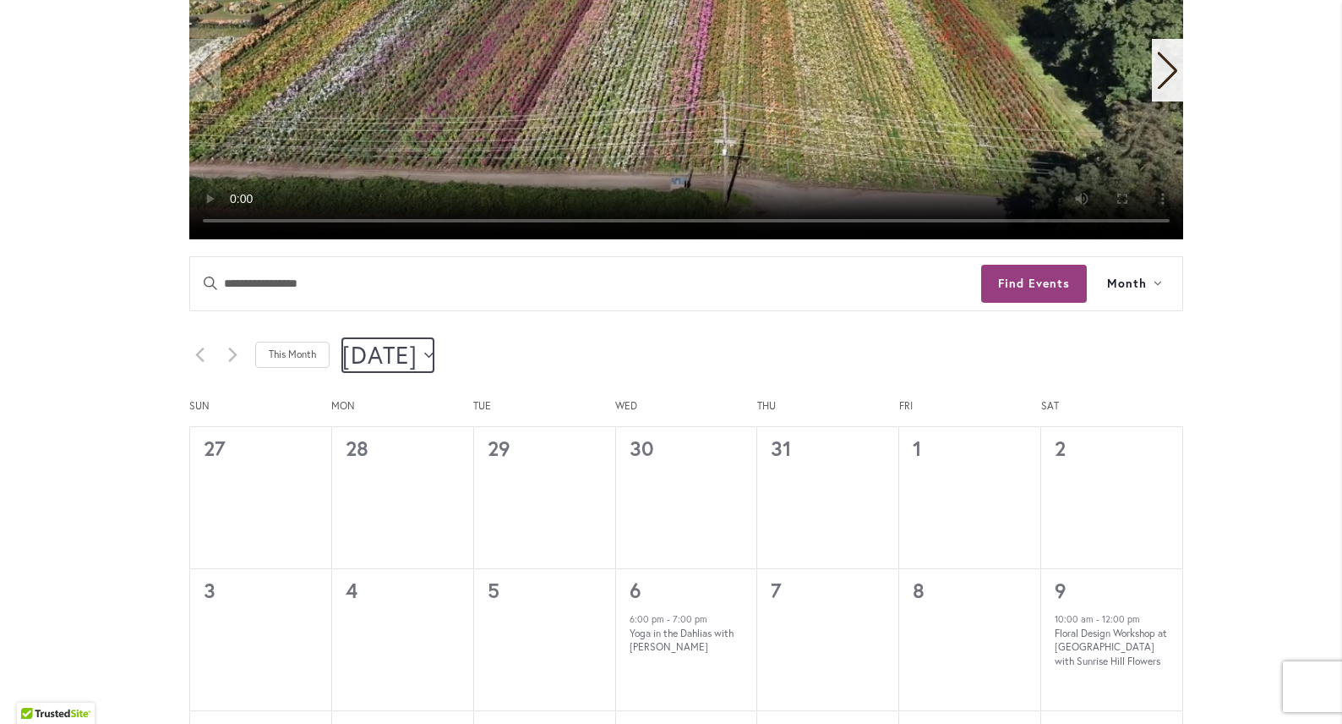
scroll to position [655, 0]
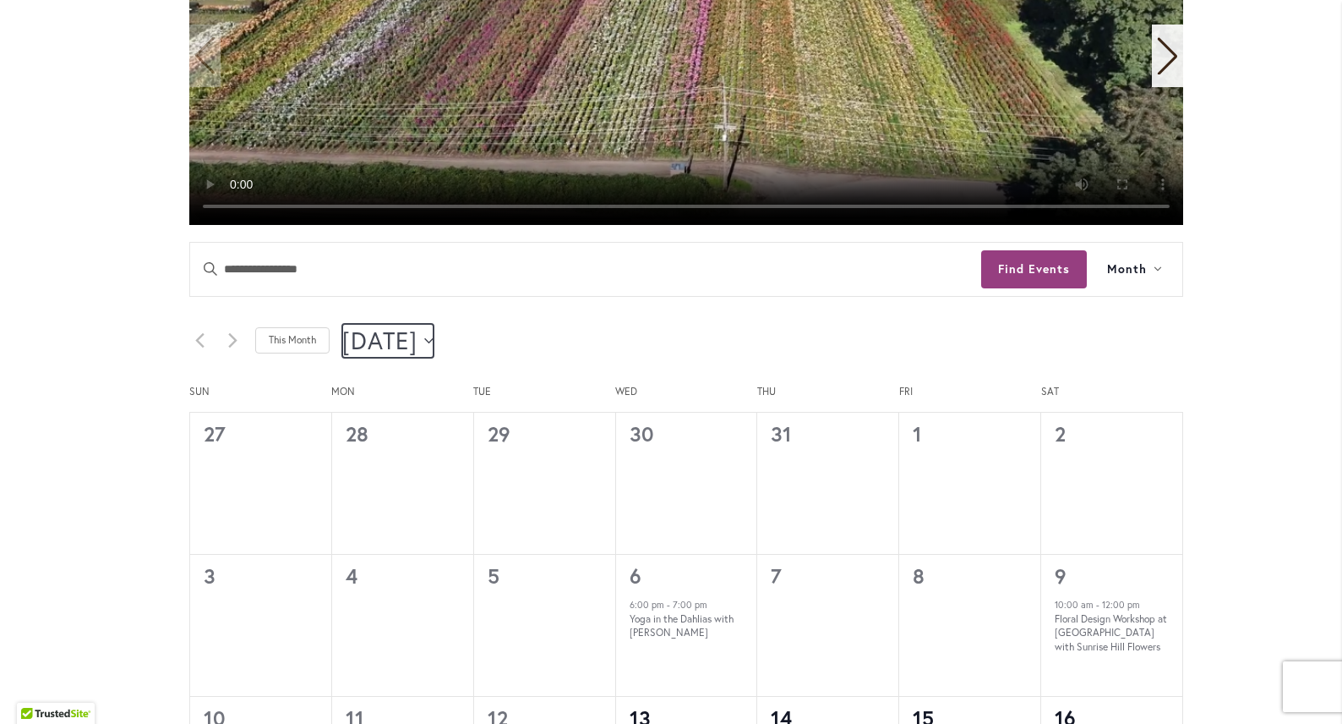
click at [434, 337] on icon "Click to toggle datepicker" at bounding box center [428, 340] width 9 height 7
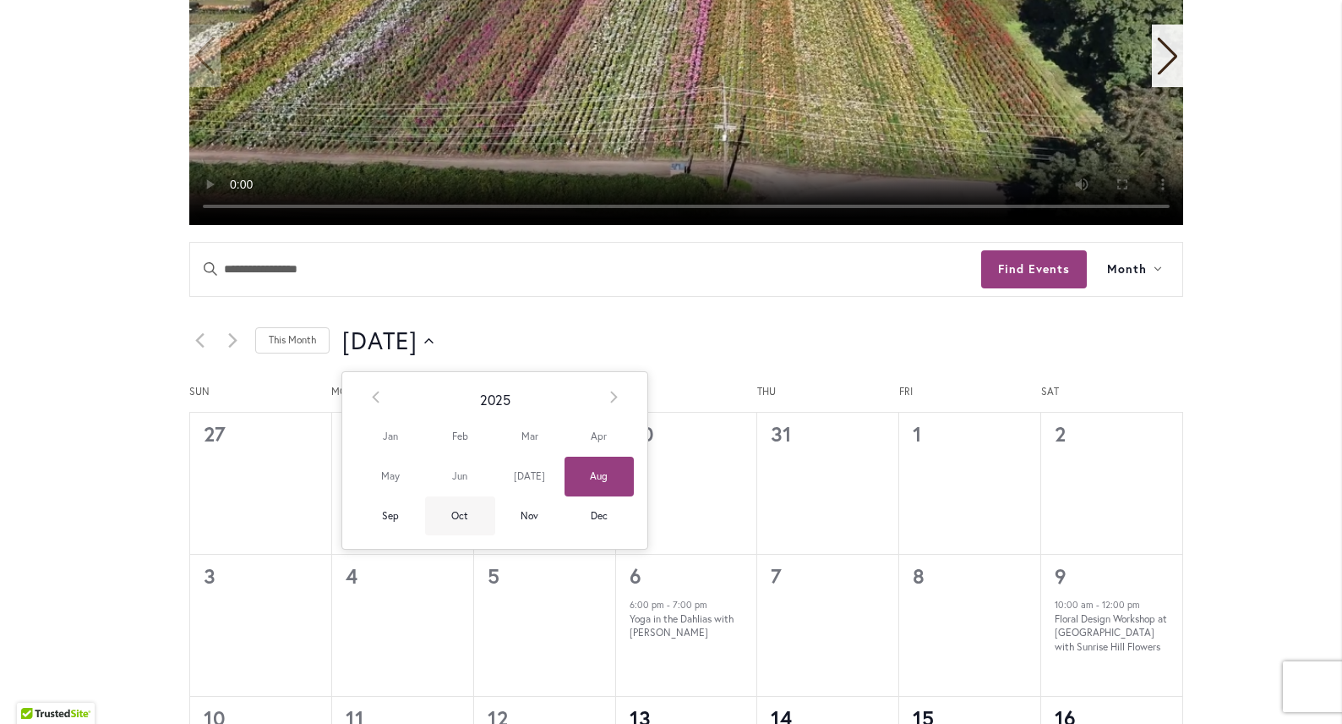
click at [440, 518] on span "Oct" at bounding box center [459, 516] width 69 height 40
type input "*********"
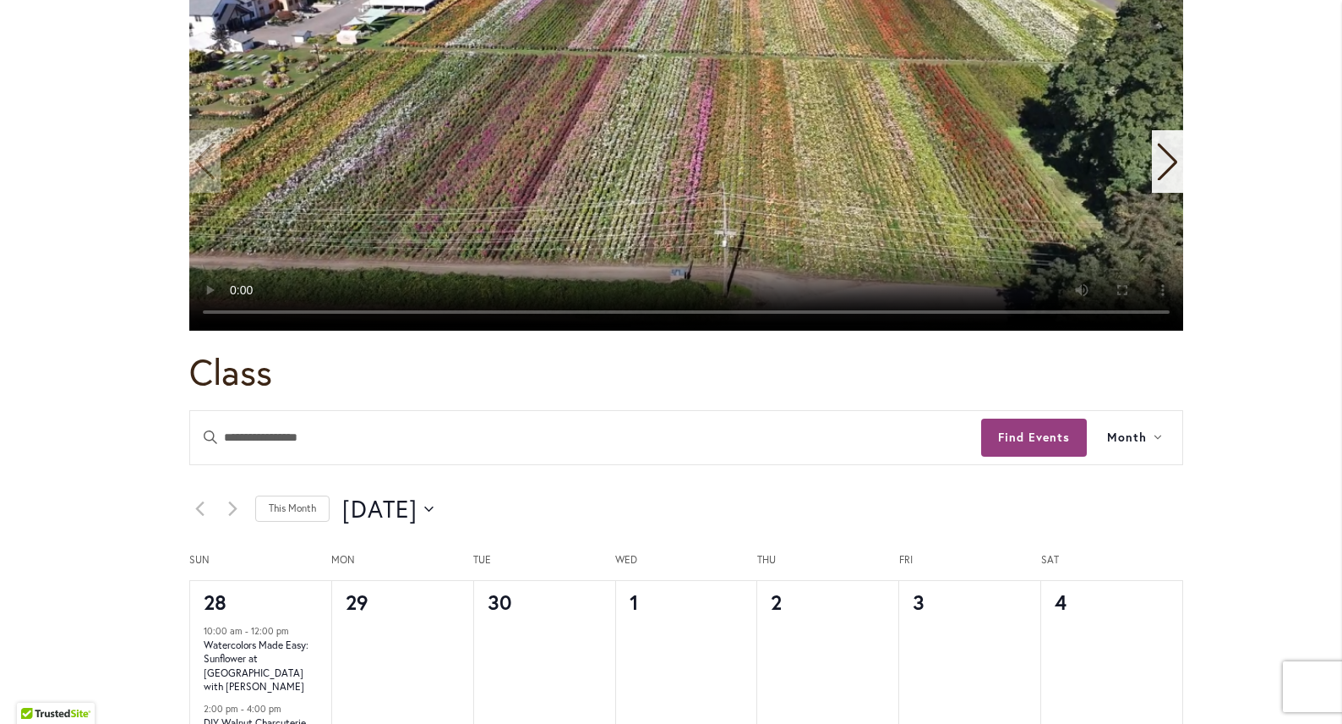
scroll to position [158, 0]
